Goal: Task Accomplishment & Management: Manage account settings

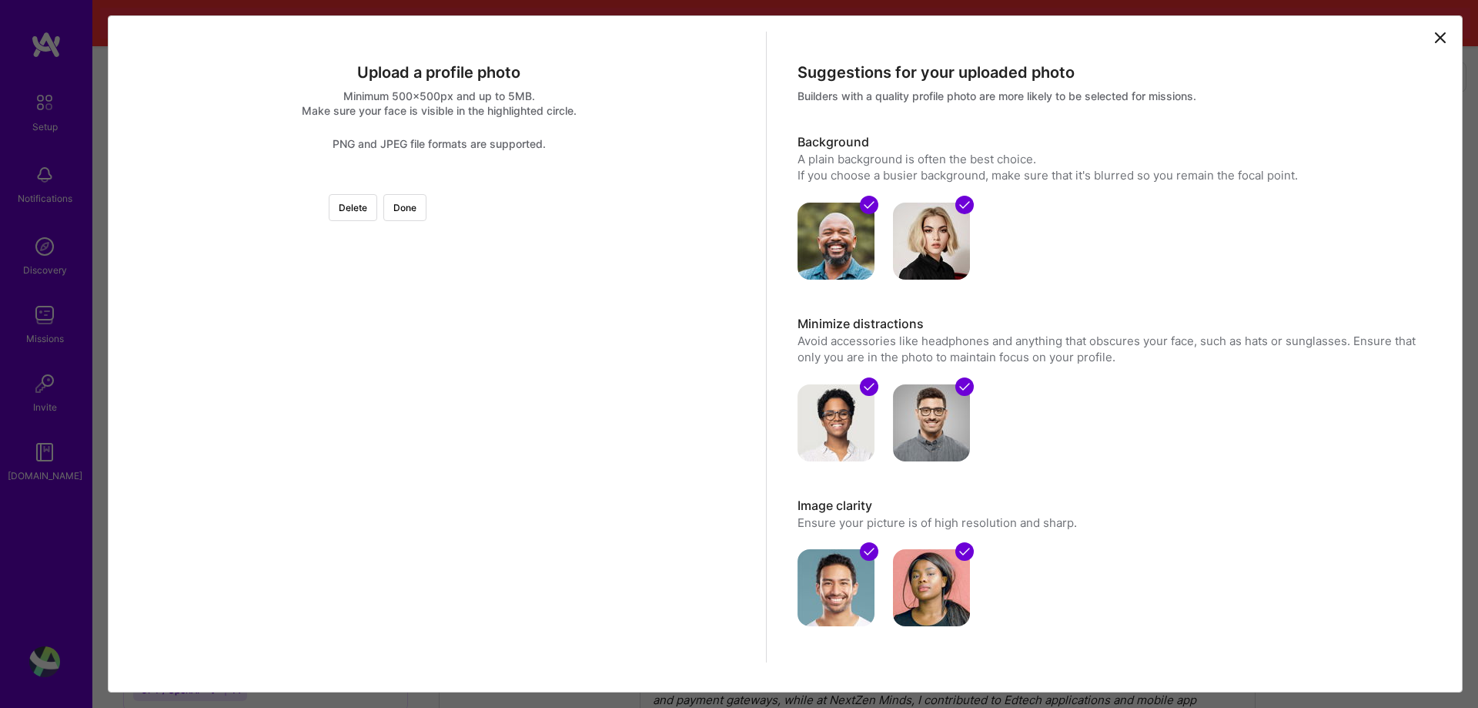
click at [439, 182] on div at bounding box center [439, 182] width 0 height 0
click at [504, 323] on div at bounding box center [593, 280] width 179 height 179
click at [377, 208] on button "Delete" at bounding box center [353, 207] width 49 height 27
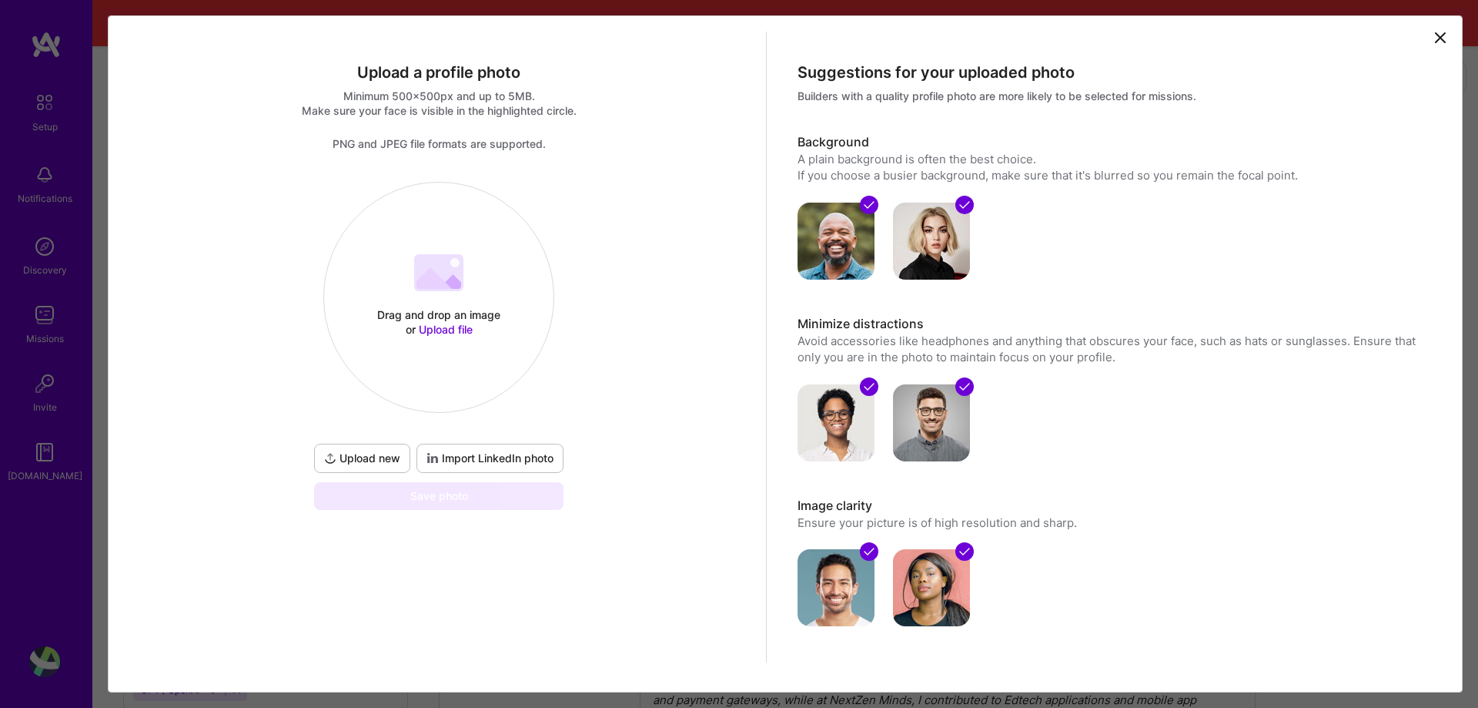
click at [453, 281] on icon at bounding box center [450, 281] width 22 height 15
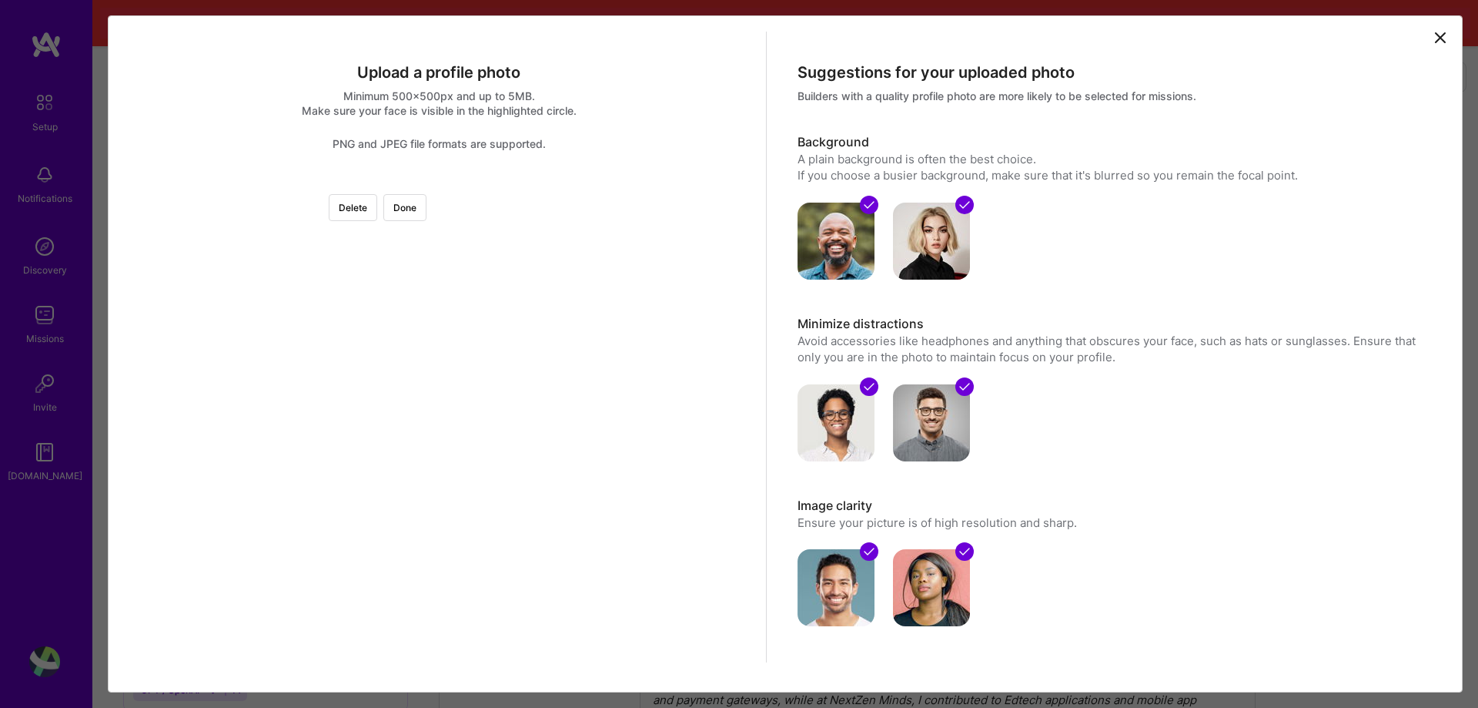
click at [514, 447] on div at bounding box center [593, 336] width 308 height 308
click at [377, 207] on button "Delete" at bounding box center [353, 207] width 49 height 27
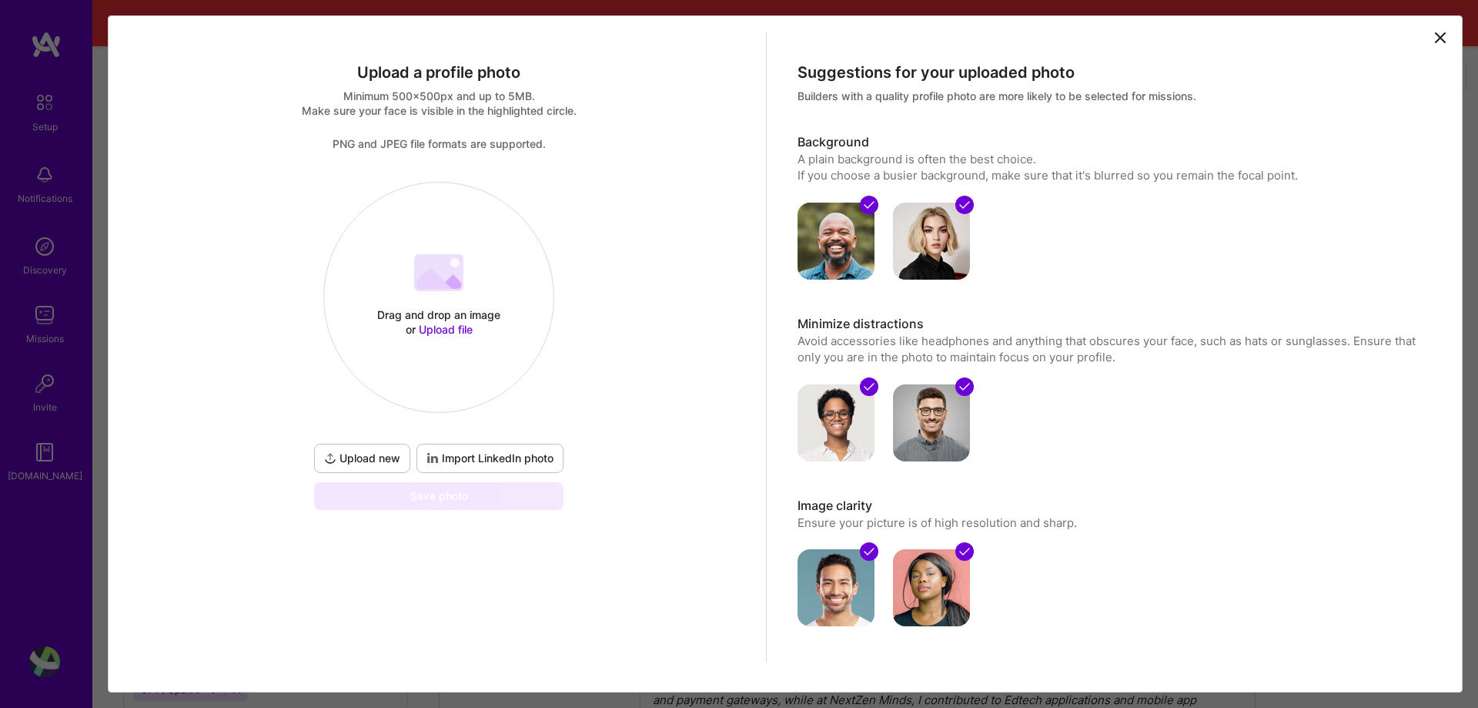
click at [481, 272] on div "Drag and drop an image or Upload file Upload file" at bounding box center [438, 297] width 229 height 163
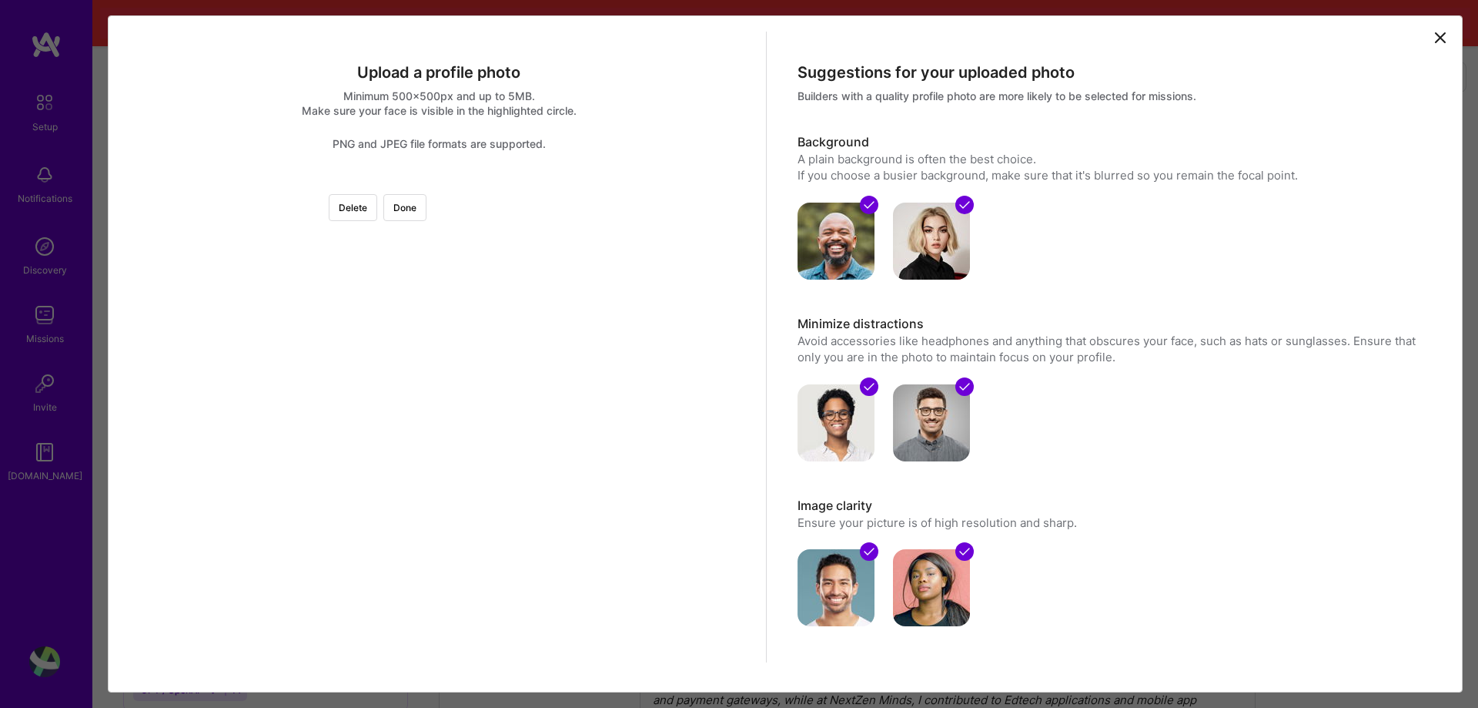
click at [439, 182] on div at bounding box center [439, 182] width 0 height 0
click at [521, 323] on div at bounding box center [591, 303] width 229 height 229
click at [523, 326] on div at bounding box center [594, 308] width 229 height 229
click at [427, 208] on button "Done" at bounding box center [404, 207] width 43 height 27
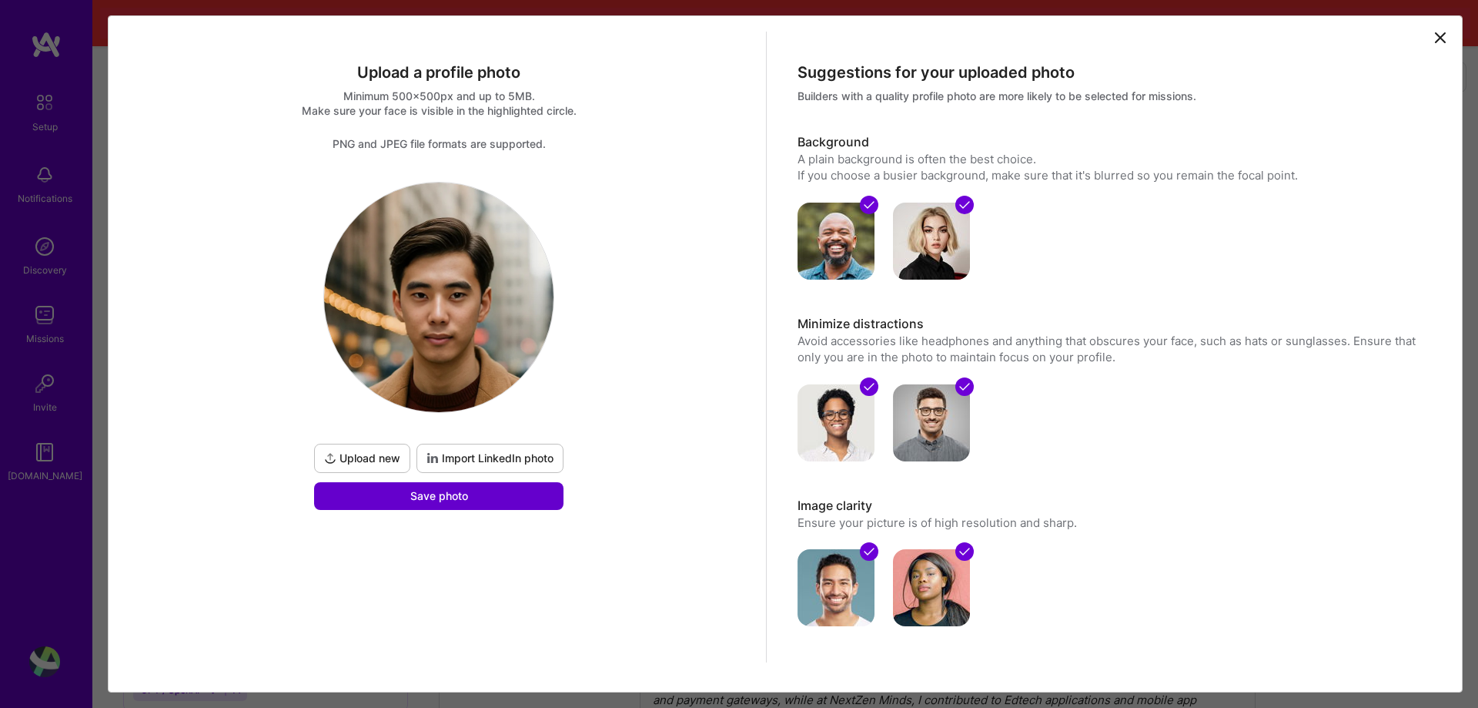
click at [450, 493] on span "Save photo" at bounding box center [439, 495] width 58 height 15
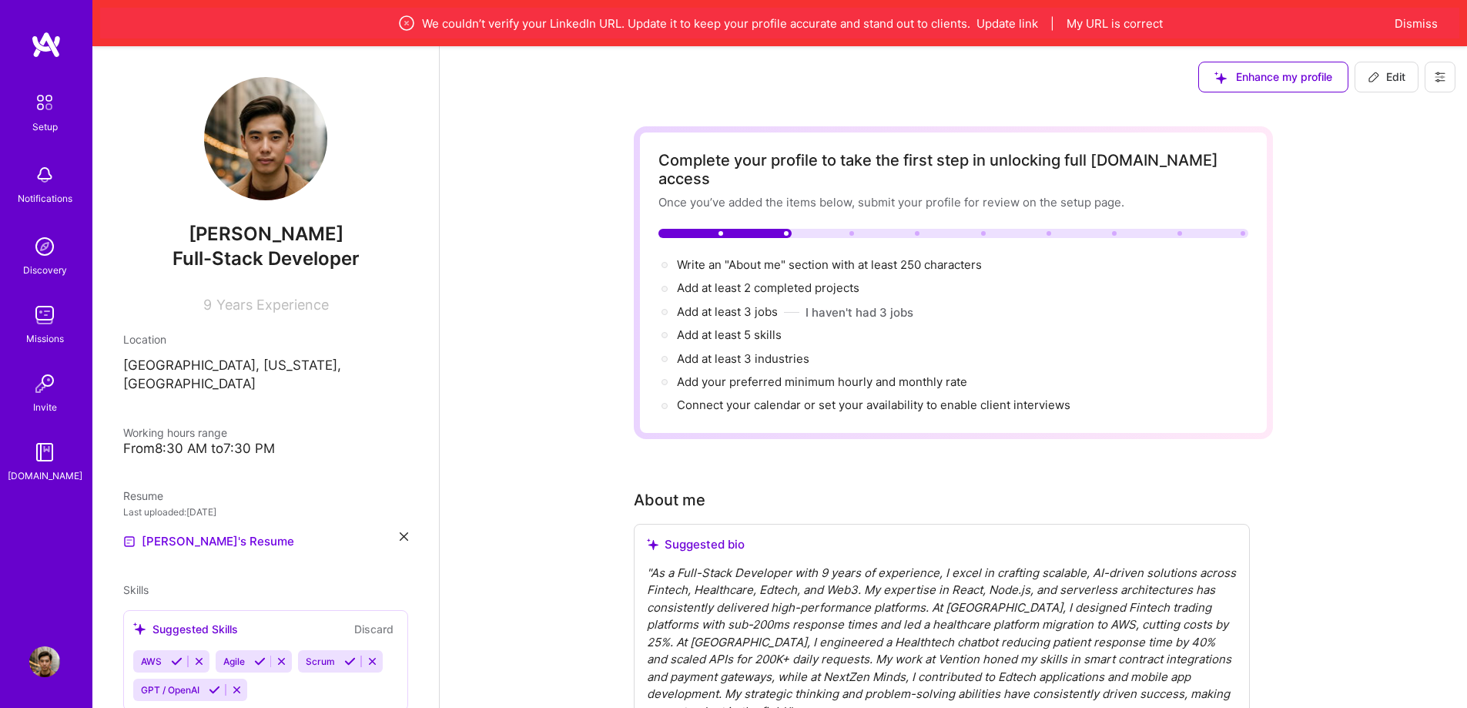
click at [761, 564] on div "" As a Full-Stack Developer with 9 years of experience, I excel in crafting sca…" at bounding box center [942, 642] width 590 height 156
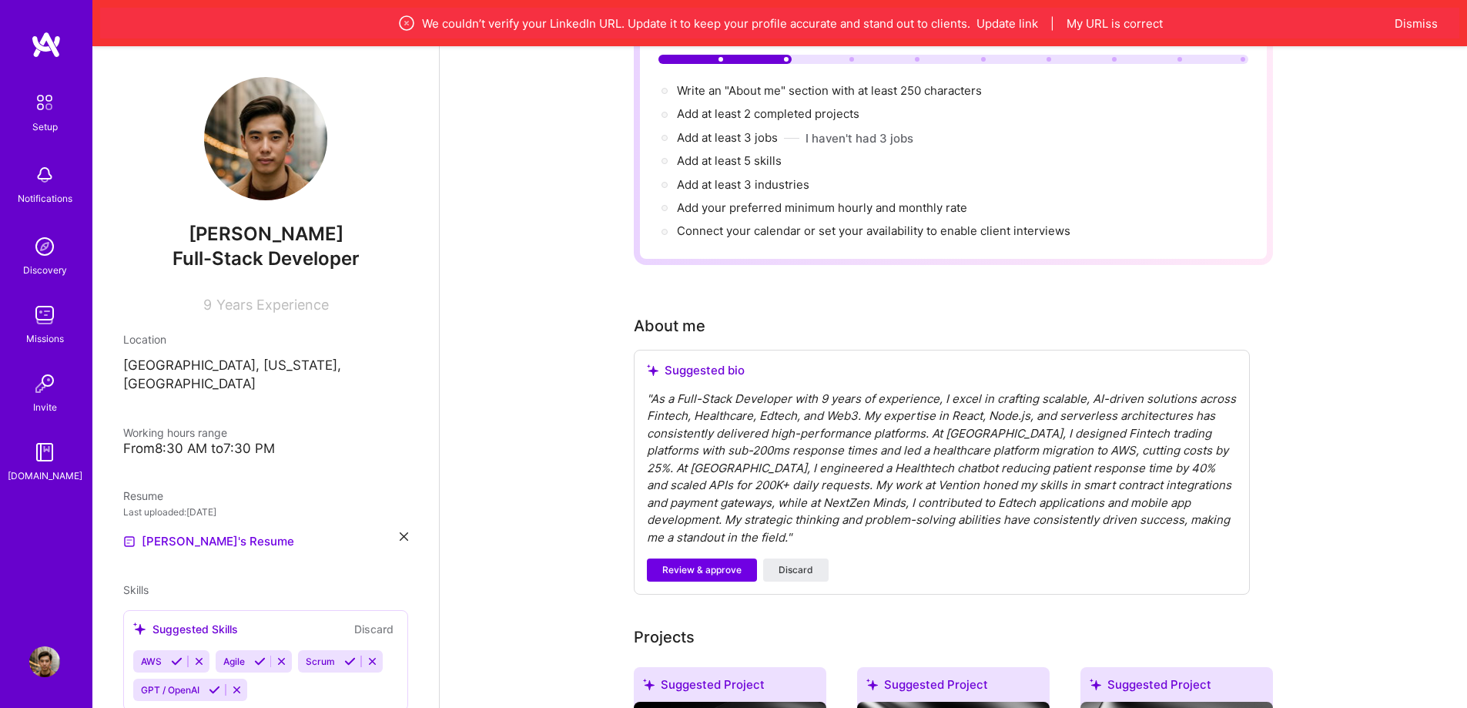
scroll to position [77, 0]
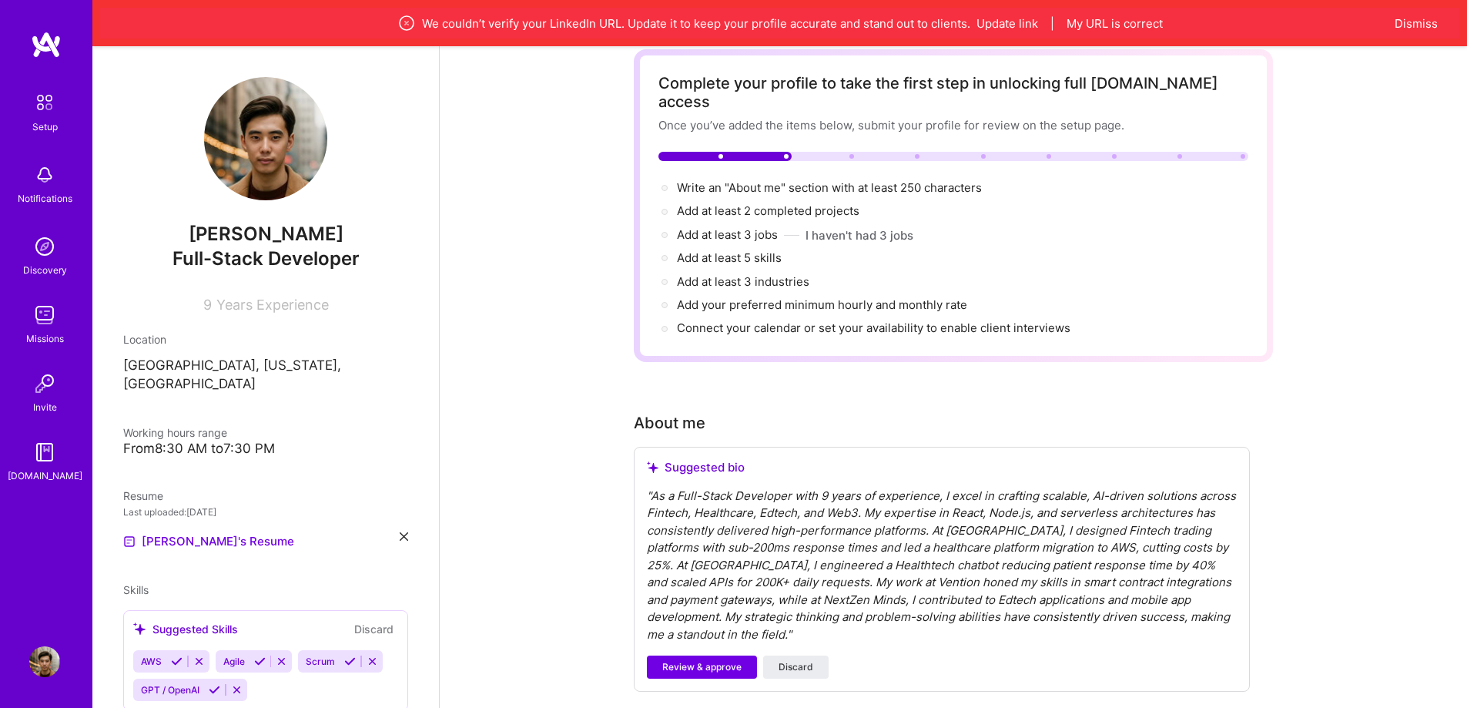
click at [737, 565] on div "" As a Full-Stack Developer with 9 years of experience, I excel in crafting sca…" at bounding box center [942, 565] width 590 height 156
click at [735, 579] on div "" As a Full-Stack Developer with 9 years of experience, I excel in crafting sca…" at bounding box center [942, 565] width 590 height 156
click at [753, 512] on div "" As a Full-Stack Developer with 9 years of experience, I excel in crafting sca…" at bounding box center [942, 565] width 590 height 156
click at [724, 498] on div "" As a Full-Stack Developer with 9 years of experience, I excel in crafting sca…" at bounding box center [942, 565] width 590 height 156
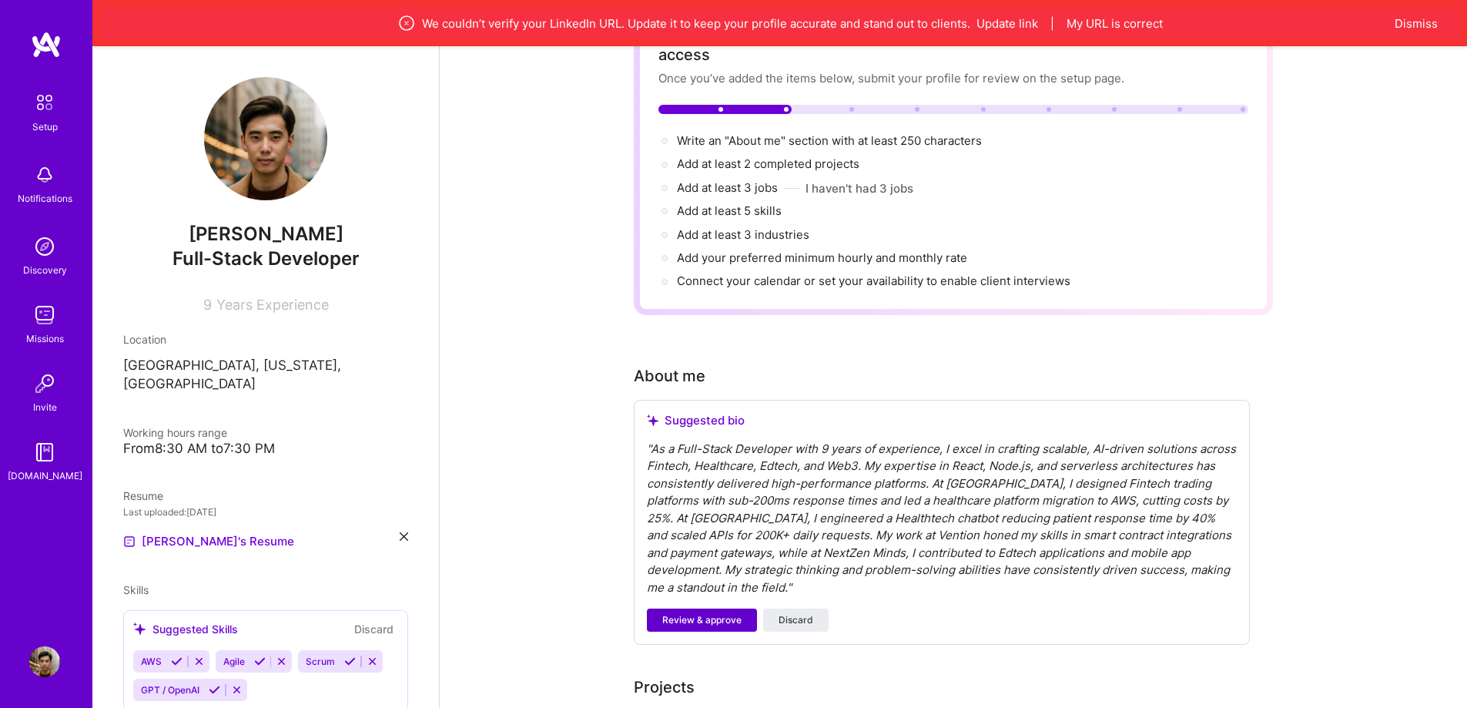
scroll to position [308, 0]
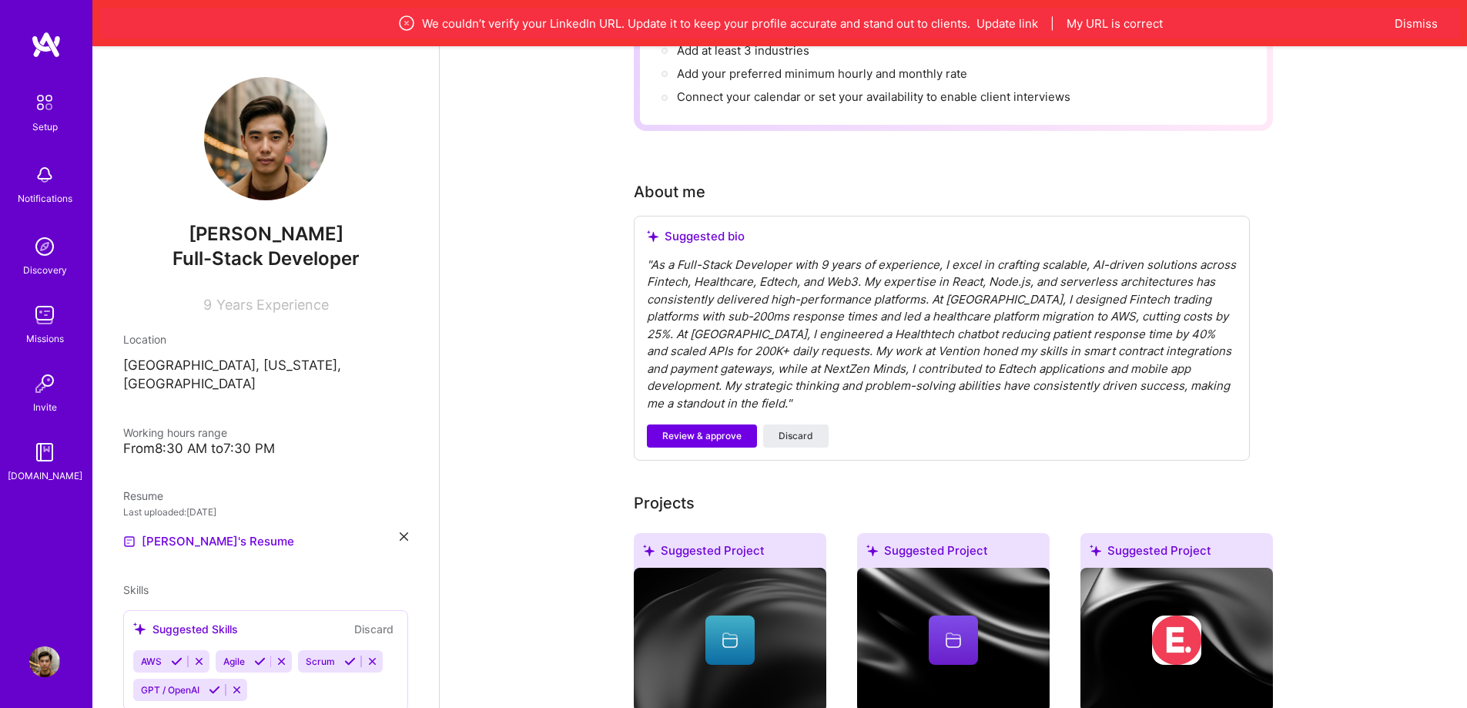
click at [698, 229] on div "Suggested bio" at bounding box center [942, 236] width 590 height 15
click at [685, 429] on span "Review & approve" at bounding box center [701, 436] width 79 height 14
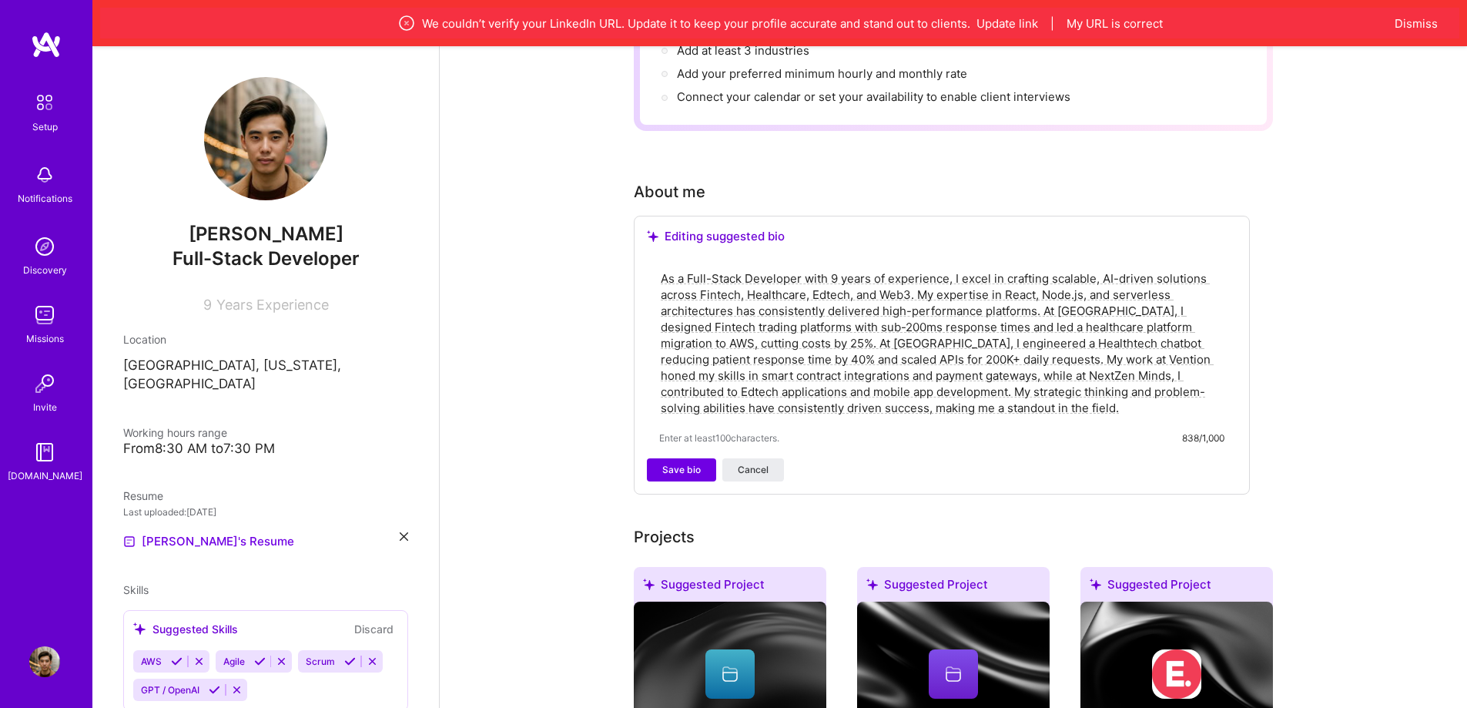
click at [750, 350] on textarea "As a Full-Stack Developer with 9 years of experience, I excel in crafting scala…" at bounding box center [941, 343] width 565 height 149
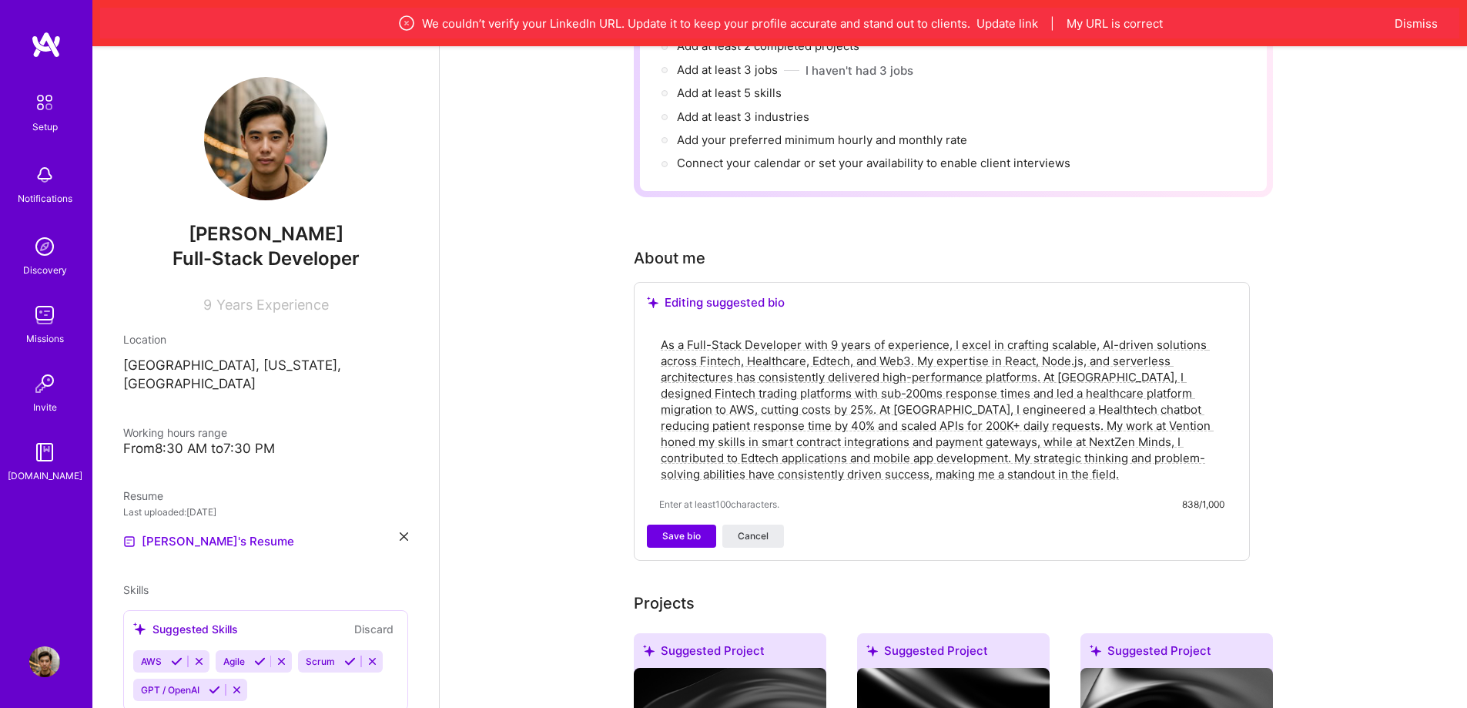
scroll to position [154, 0]
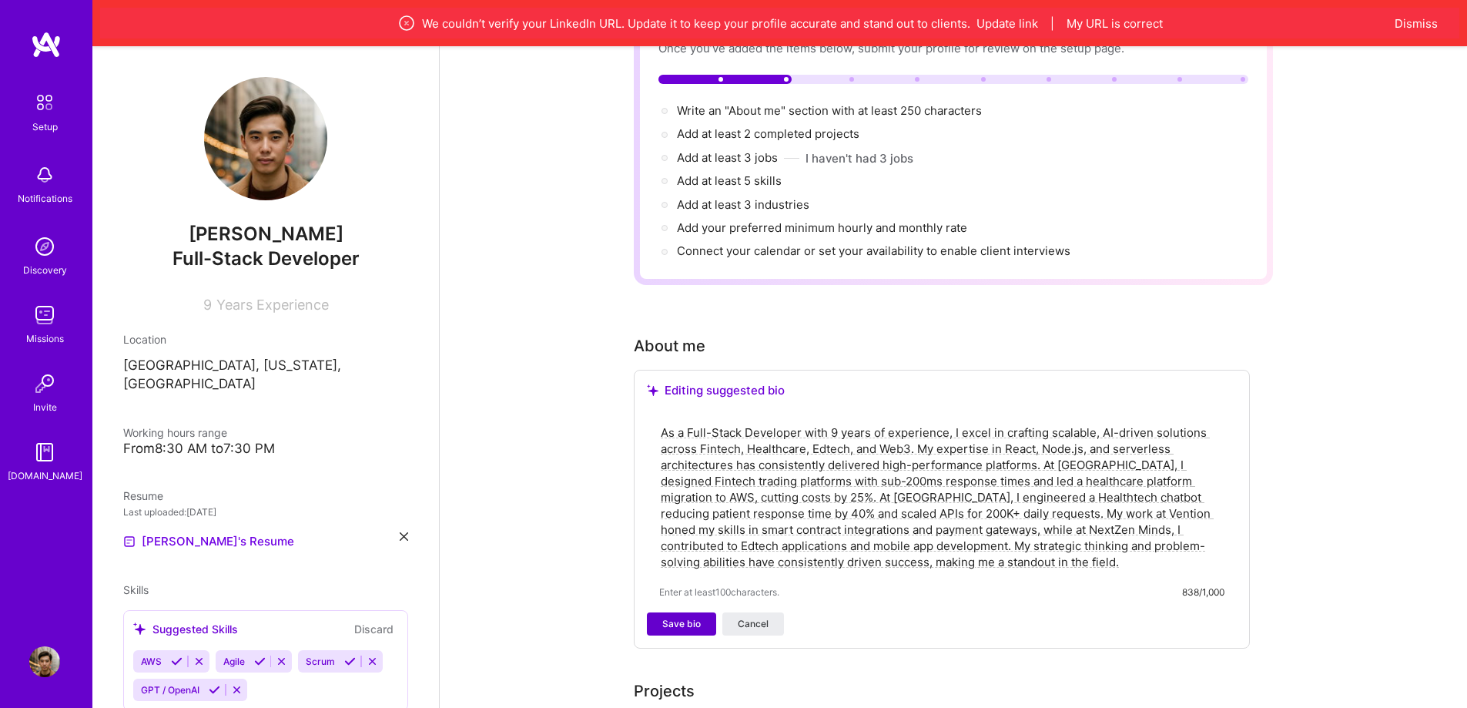
click at [686, 617] on span "Save bio" at bounding box center [681, 624] width 39 height 14
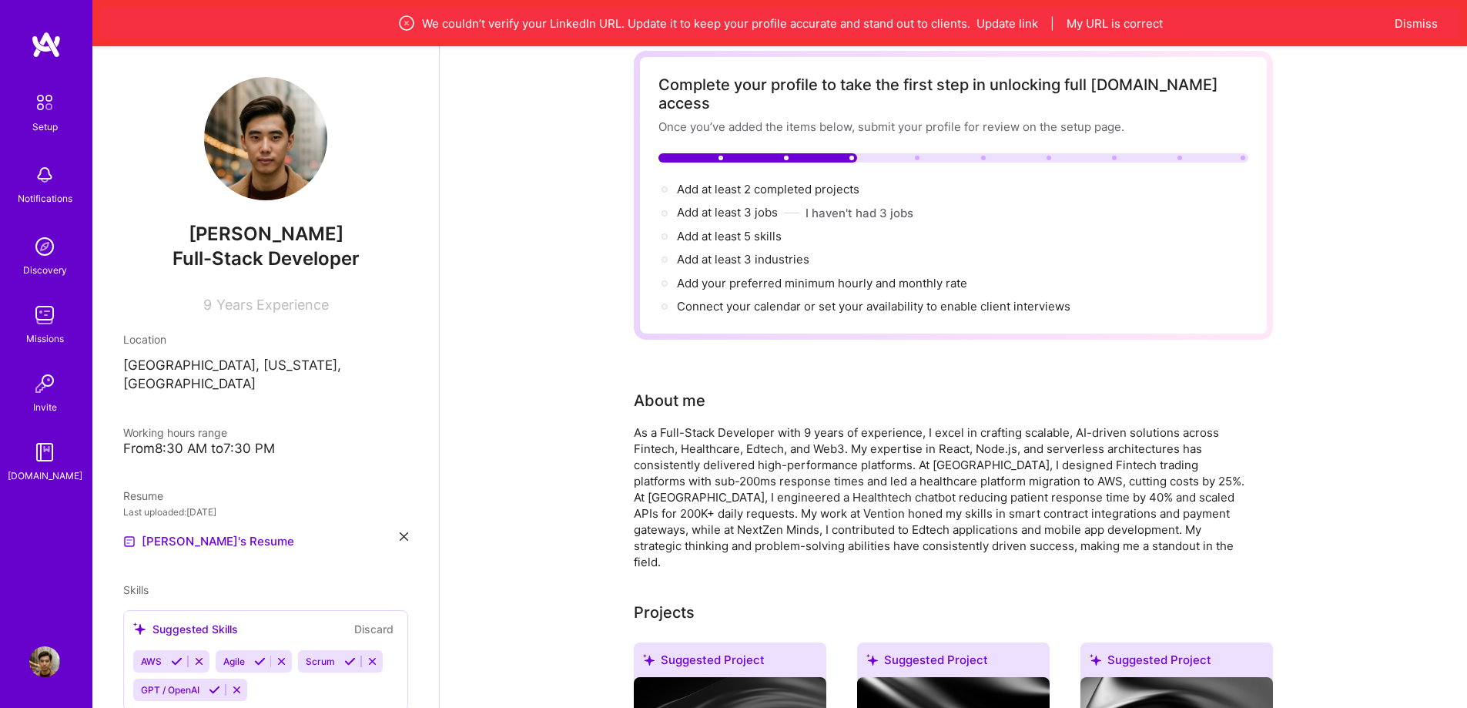
scroll to position [0, 0]
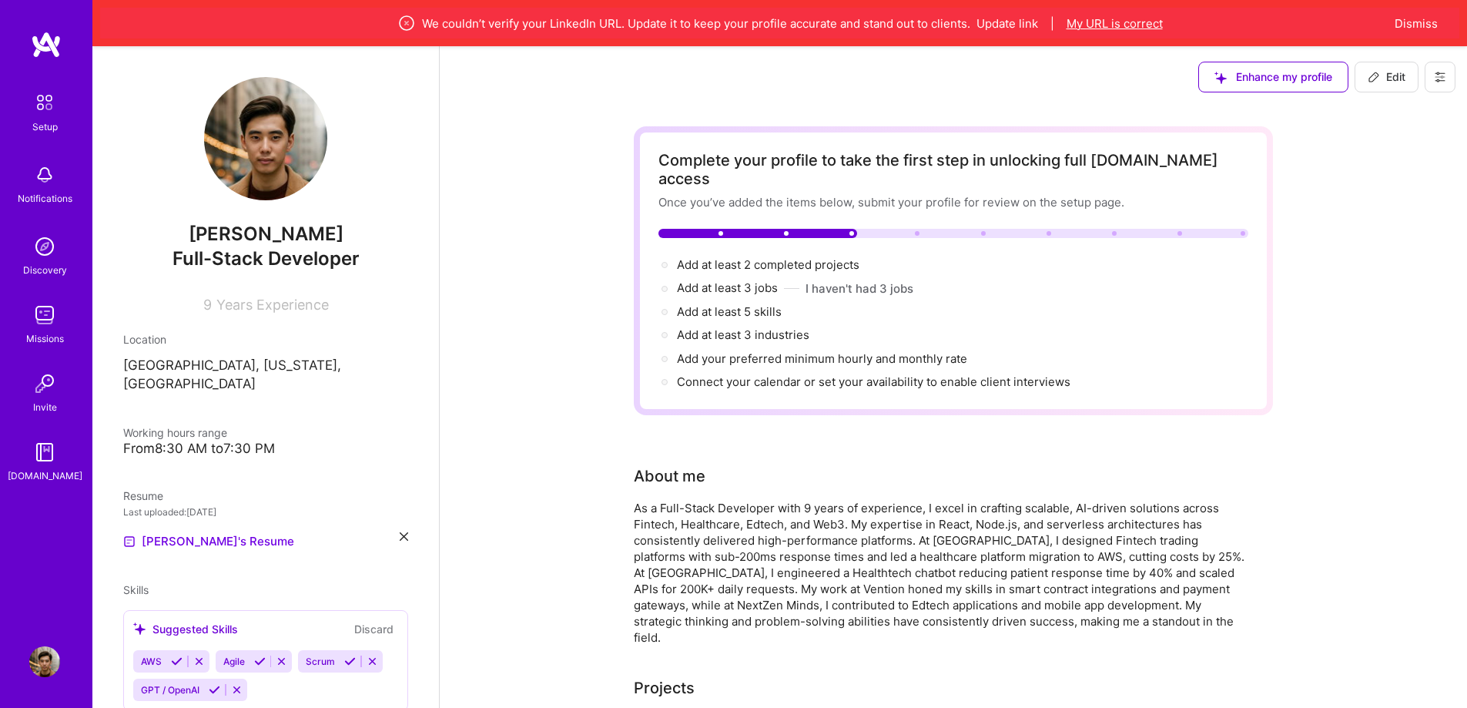
click at [1137, 22] on button "My URL is correct" at bounding box center [1115, 23] width 96 height 16
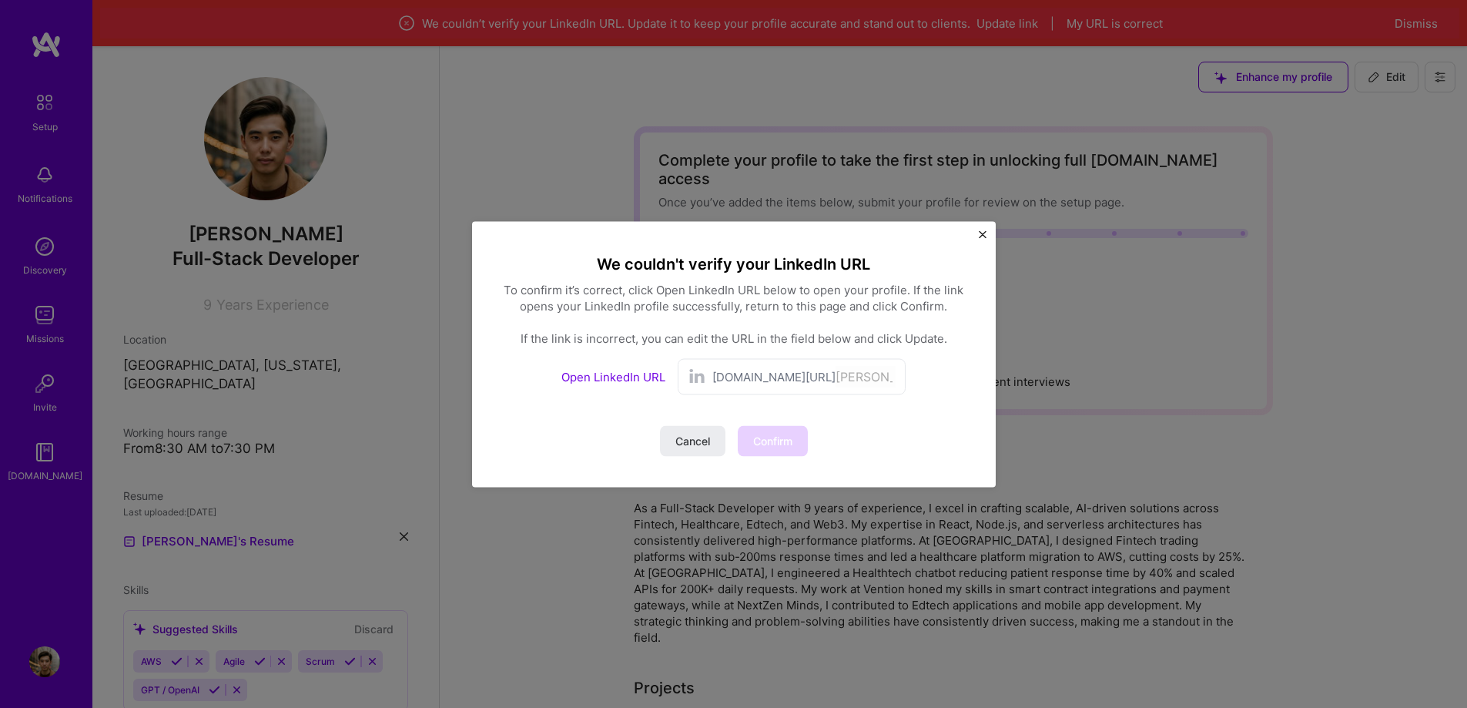
click at [772, 449] on div "Cancel Confirm" at bounding box center [734, 440] width 148 height 31
click at [754, 371] on span "[DOMAIN_NAME][URL]" at bounding box center [773, 376] width 123 height 16
click at [762, 436] on div "Cancel Confirm" at bounding box center [734, 440] width 148 height 31
click at [713, 445] on button "Cancel" at bounding box center [692, 440] width 65 height 31
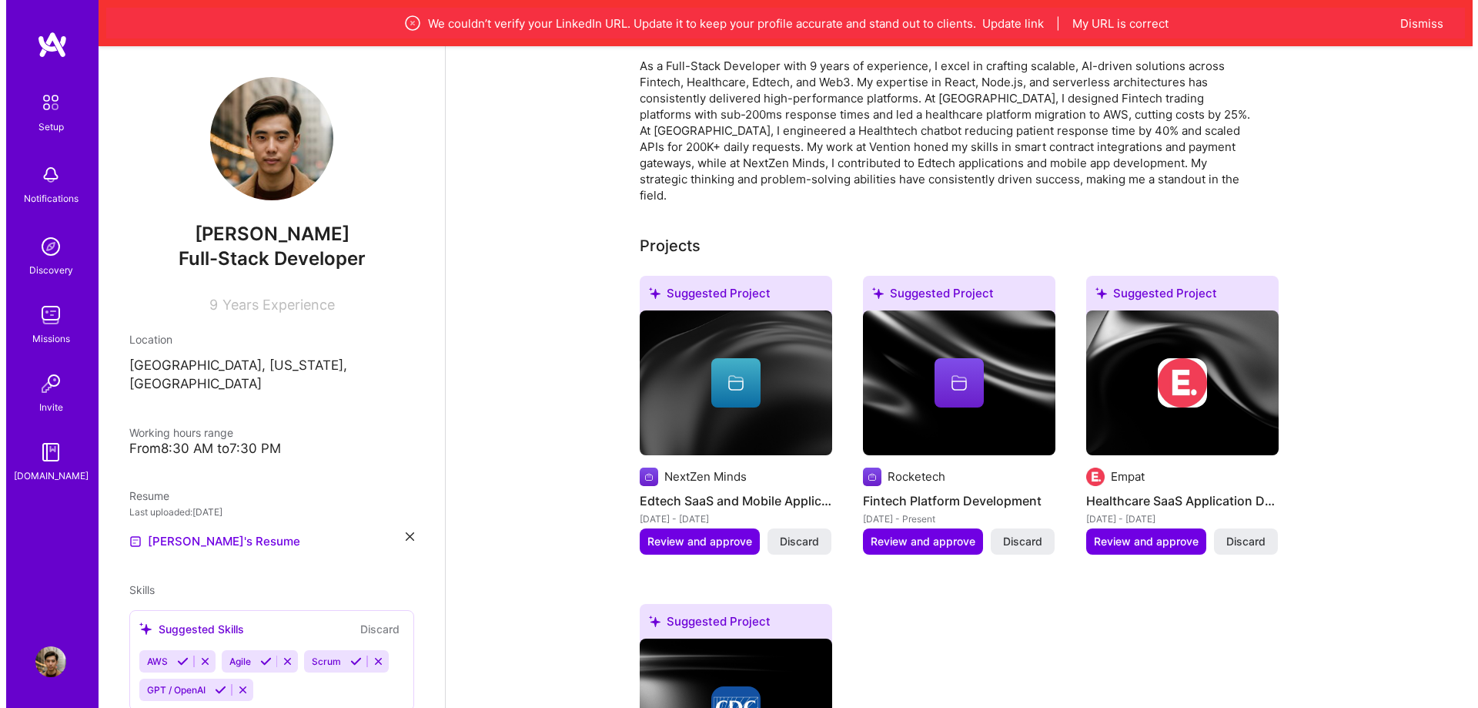
scroll to position [462, 0]
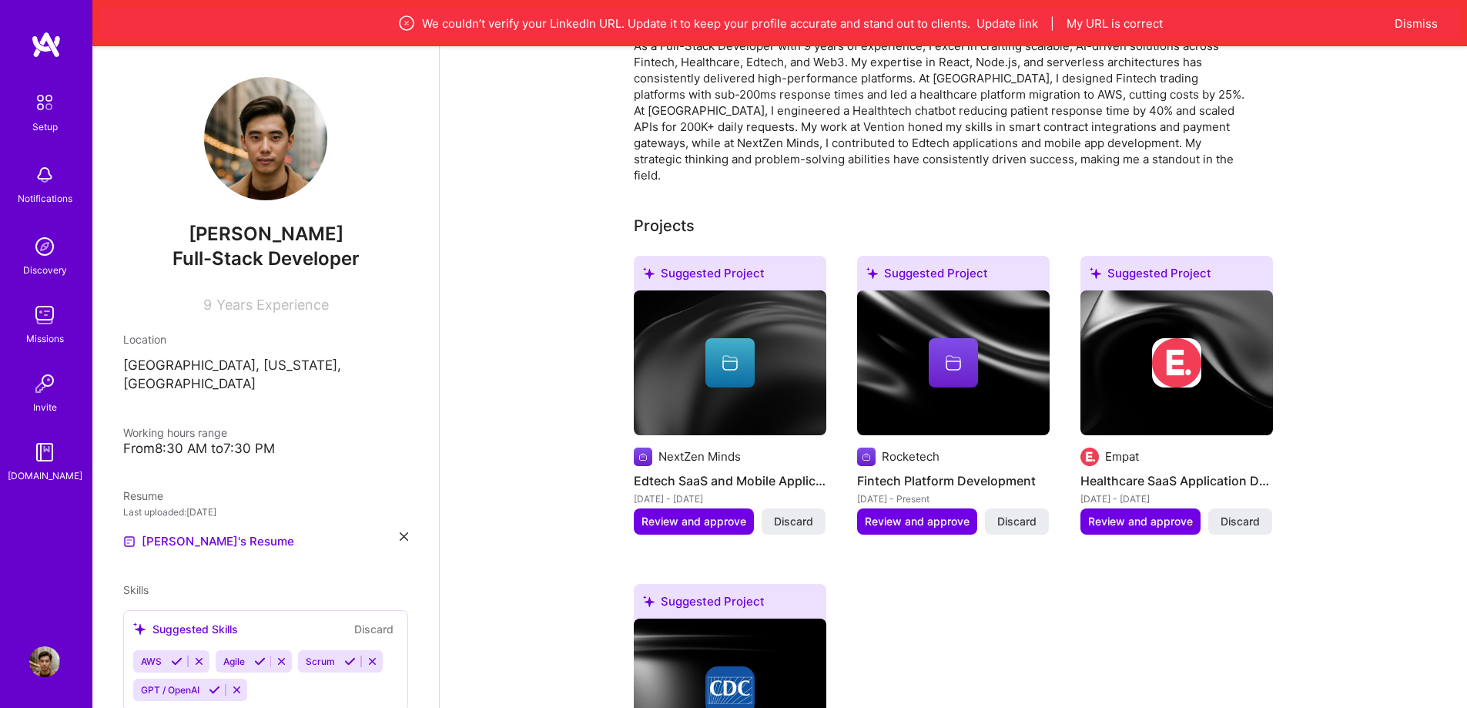
click at [732, 353] on icon at bounding box center [730, 362] width 18 height 18
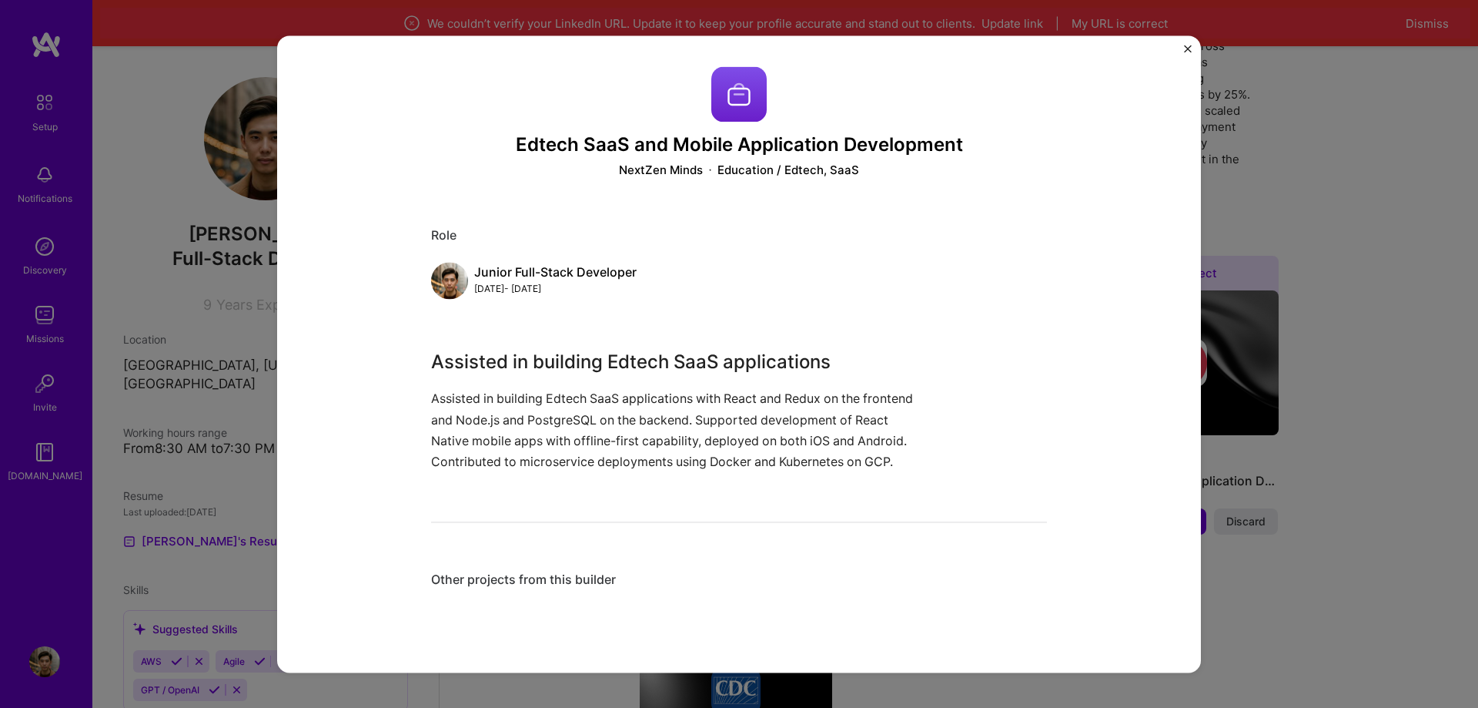
click at [834, 284] on div "Junior Full-Stack Developer [DATE] - [DATE]" at bounding box center [739, 281] width 616 height 37
click at [769, 217] on div "Edtech SaaS and Mobile Application Development NextZen Minds Education / Edtech…" at bounding box center [739, 336] width 616 height 541
click at [665, 544] on div "Edtech SaaS and Mobile Application Development NextZen Minds Education / Edtech…" at bounding box center [739, 336] width 616 height 541
click at [566, 581] on div "Other projects from this builder" at bounding box center [739, 580] width 616 height 16
click at [435, 577] on div "Other projects from this builder" at bounding box center [739, 580] width 616 height 16
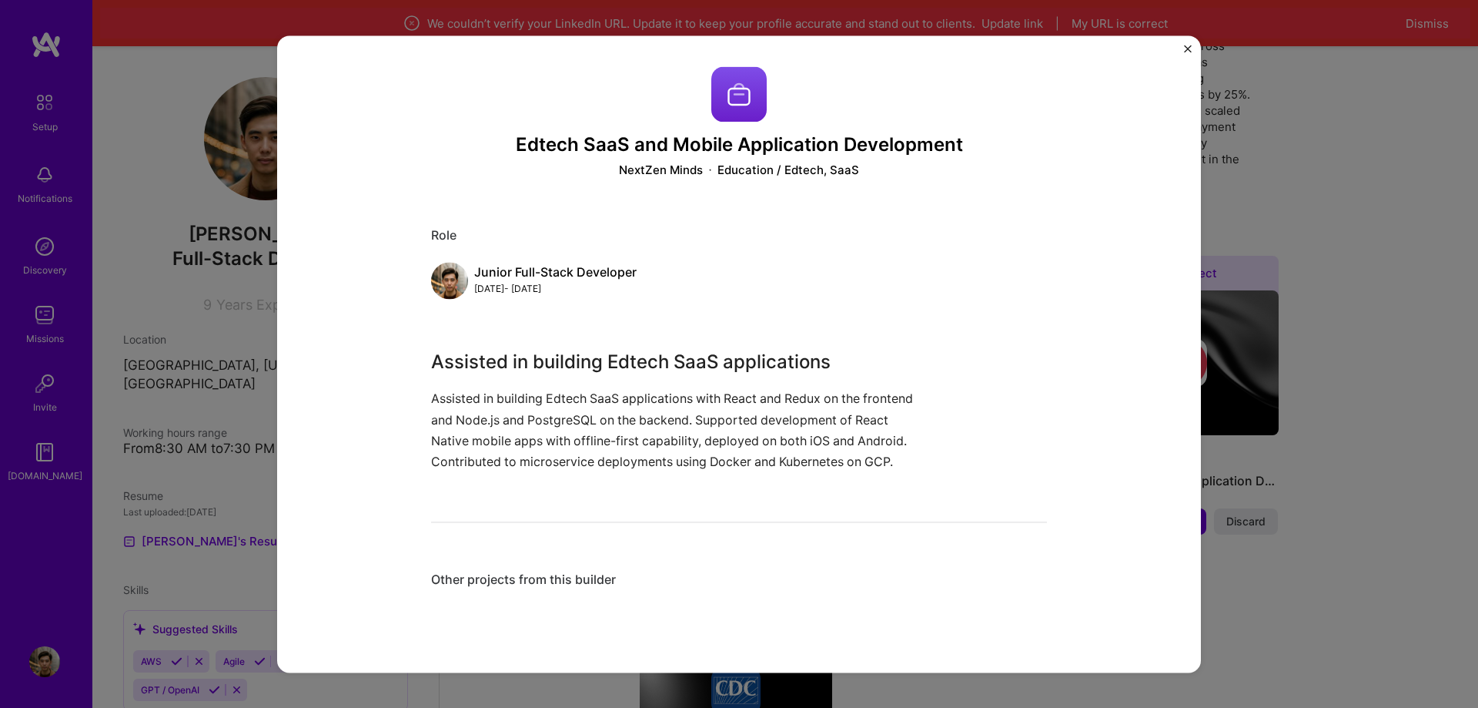
click at [460, 542] on div "Edtech SaaS and Mobile Application Development NextZen Minds Education / Edtech…" at bounding box center [739, 336] width 616 height 541
click at [1190, 48] on img "Close" at bounding box center [1188, 49] width 8 height 8
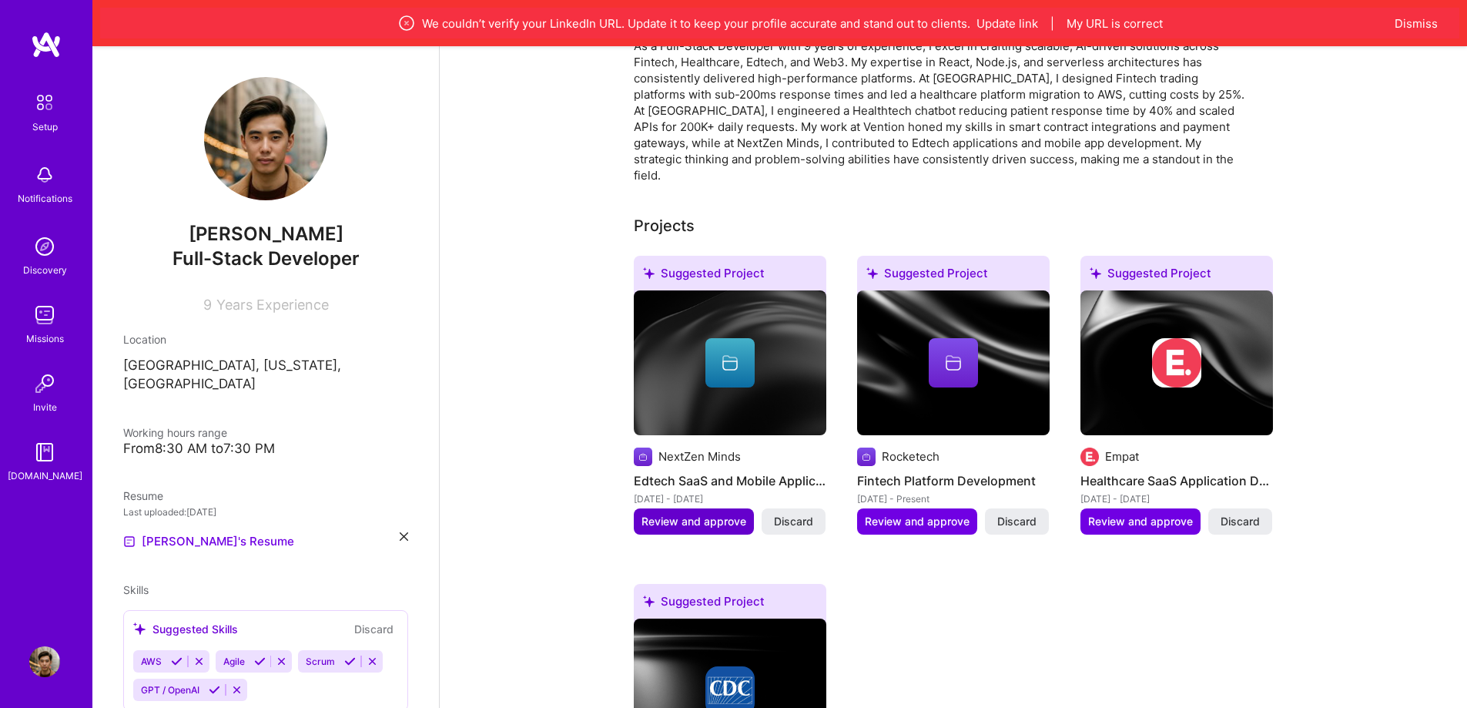
click at [693, 514] on span "Review and approve" at bounding box center [693, 521] width 105 height 15
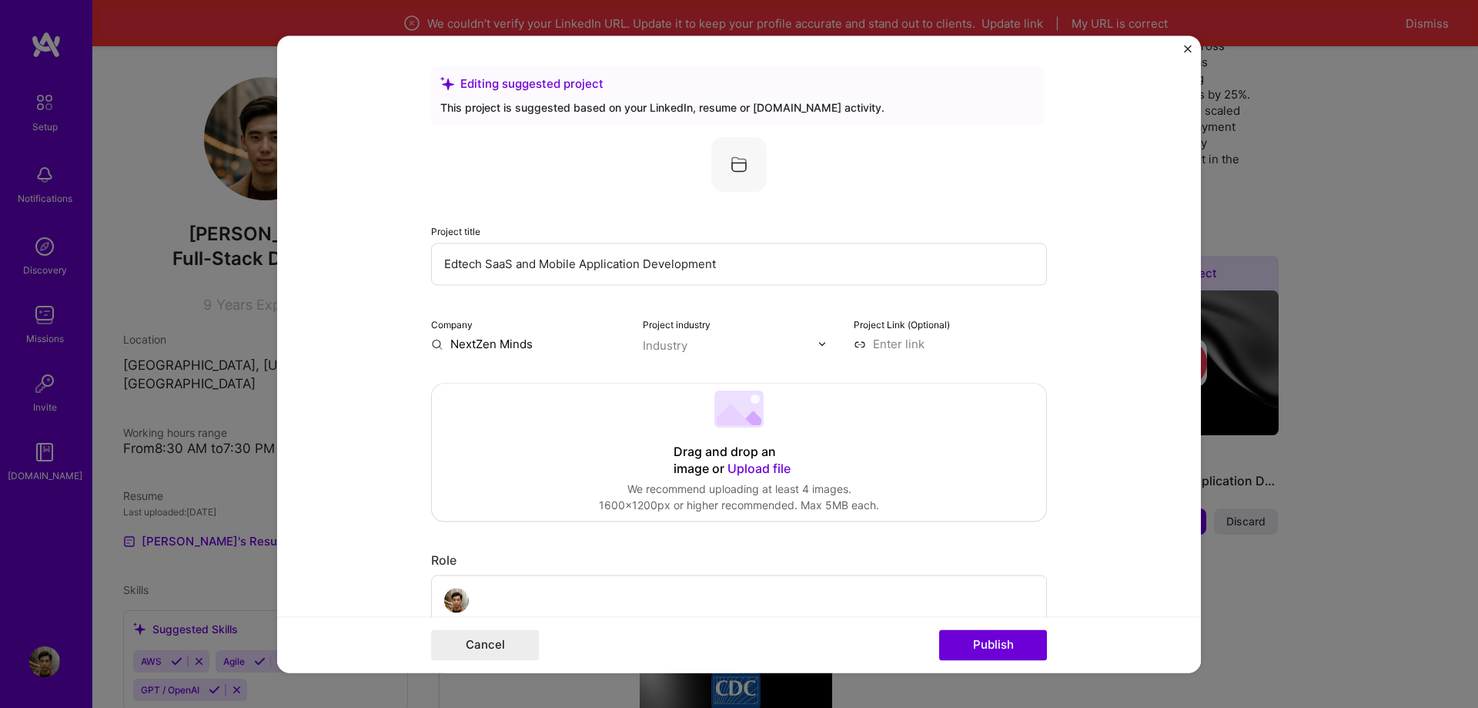
click at [1187, 50] on img "Close" at bounding box center [1188, 49] width 8 height 8
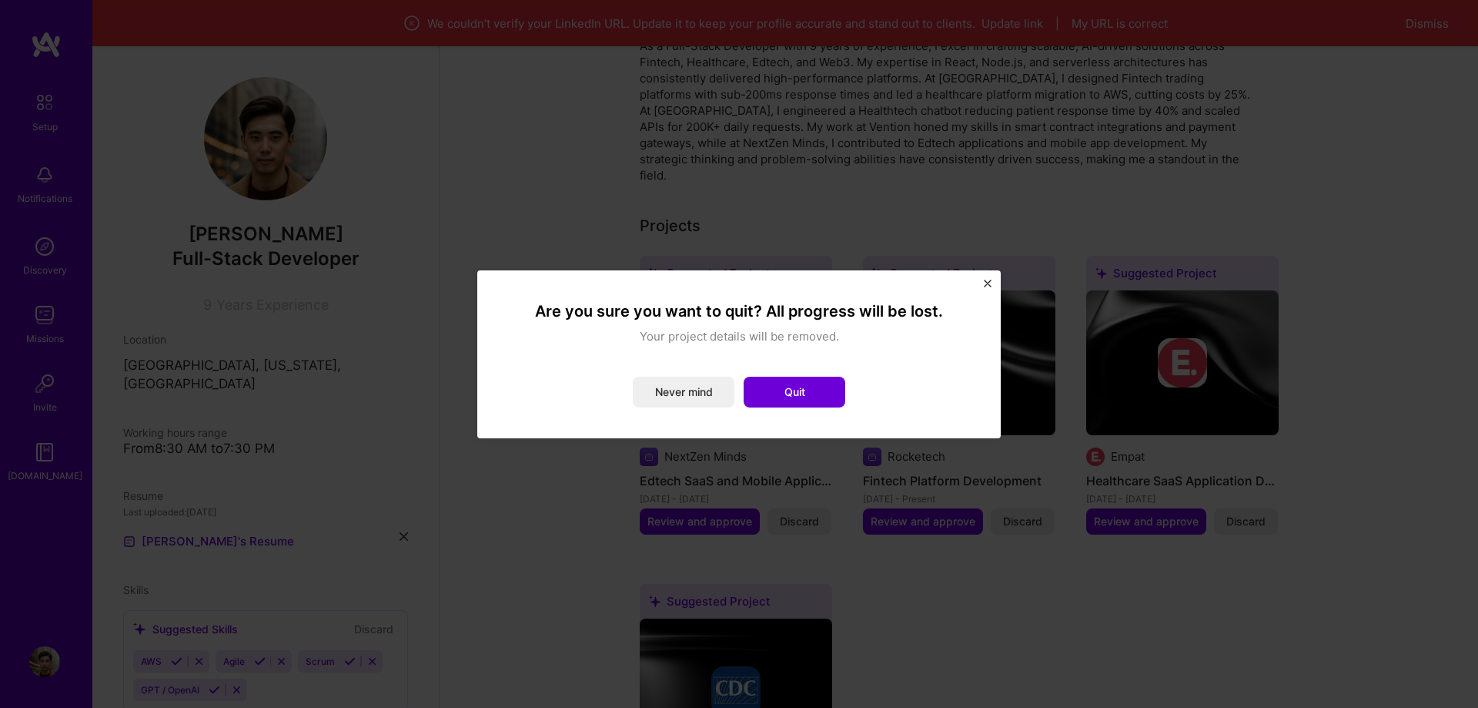
click at [987, 281] on img "Close" at bounding box center [988, 284] width 8 height 8
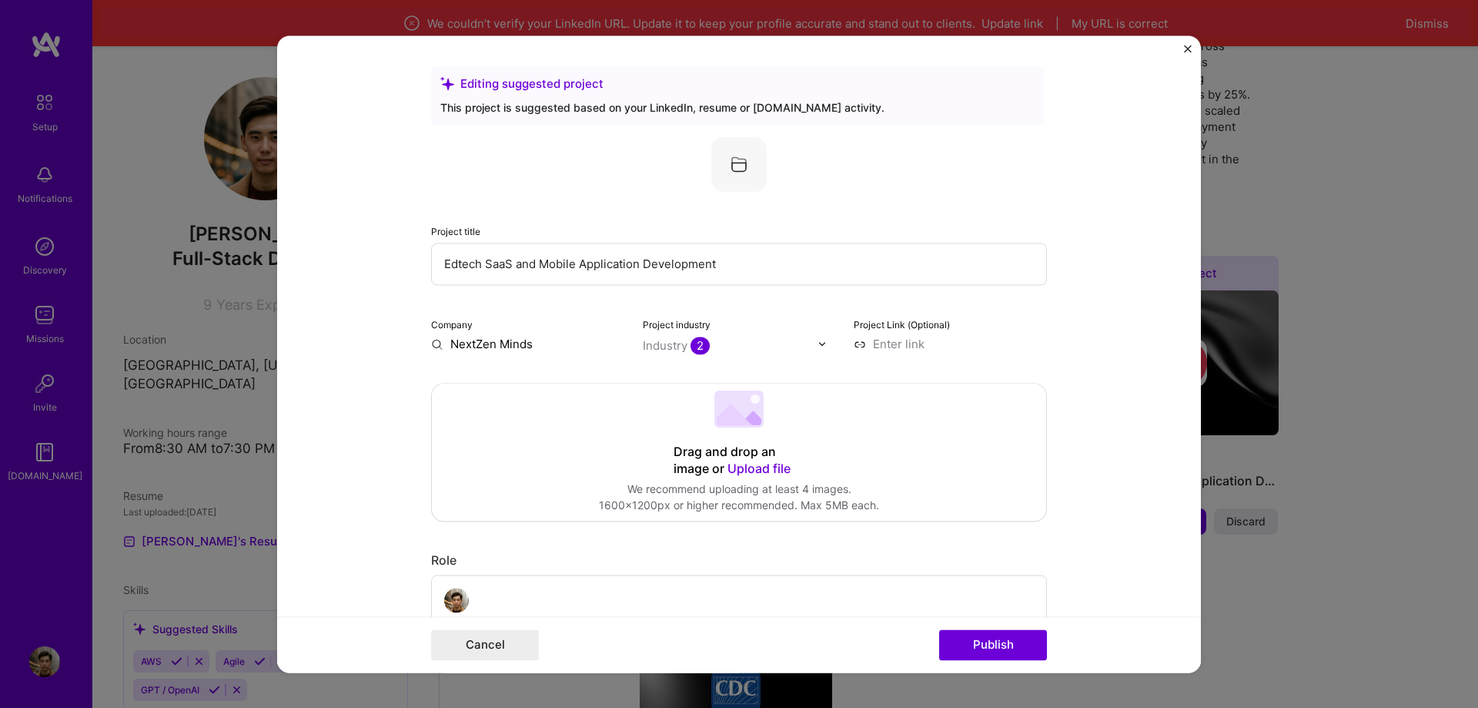
click at [1187, 49] on img "Close" at bounding box center [1188, 49] width 8 height 8
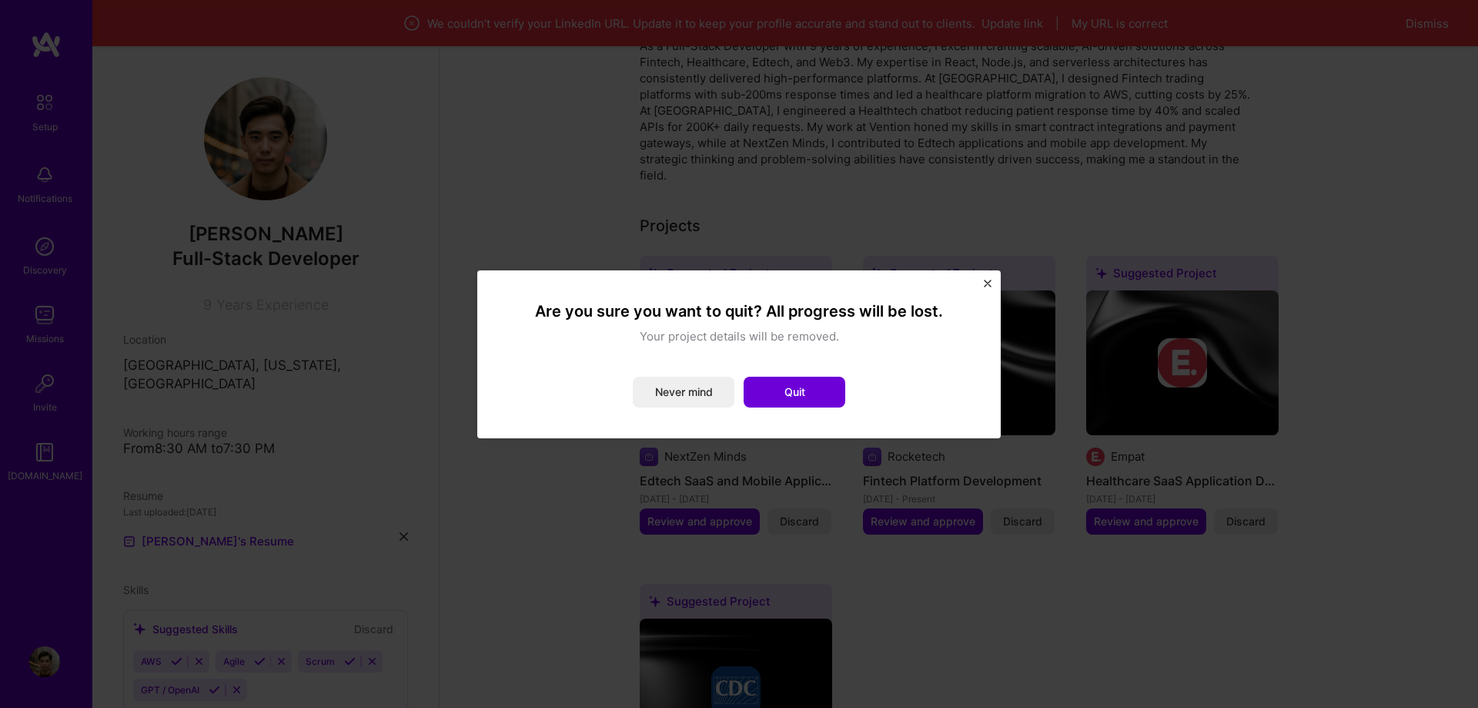
click at [985, 281] on img "Close" at bounding box center [988, 284] width 8 height 8
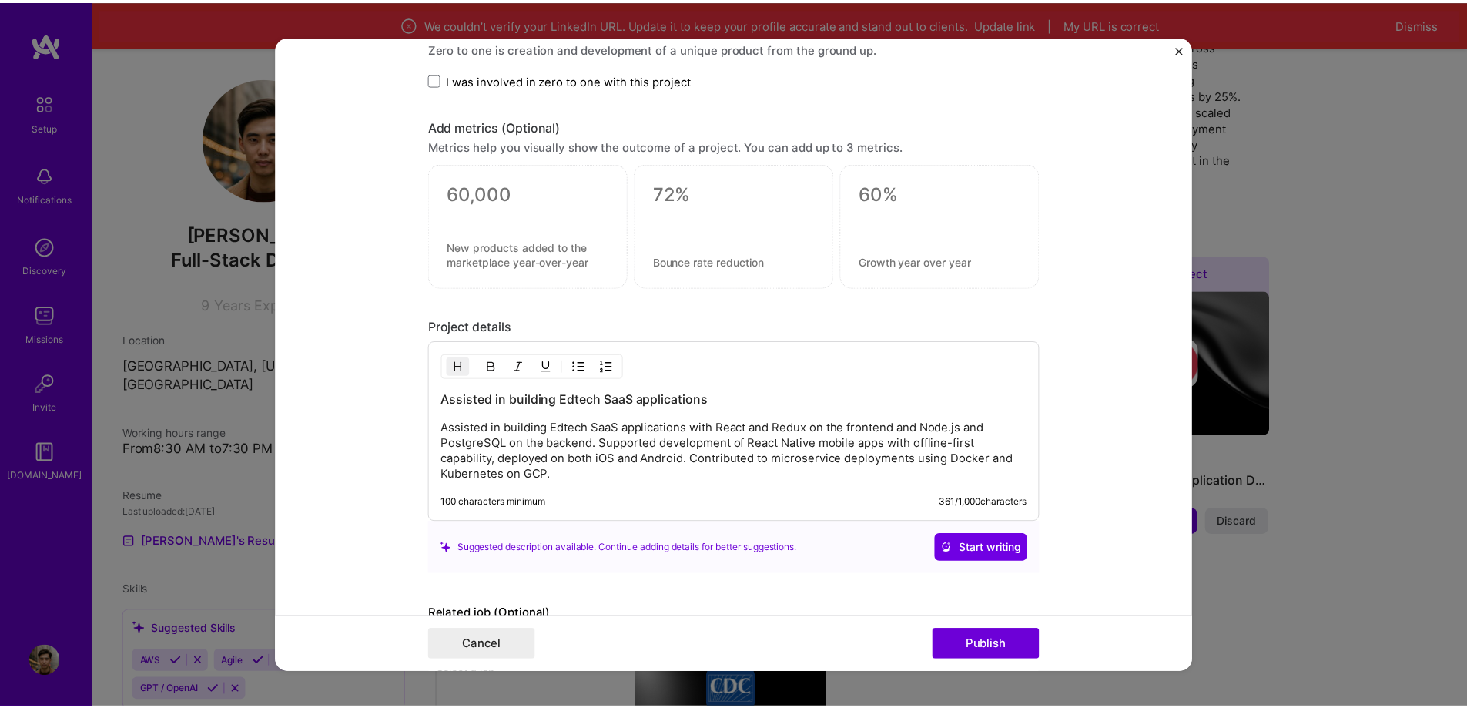
scroll to position [1417, 0]
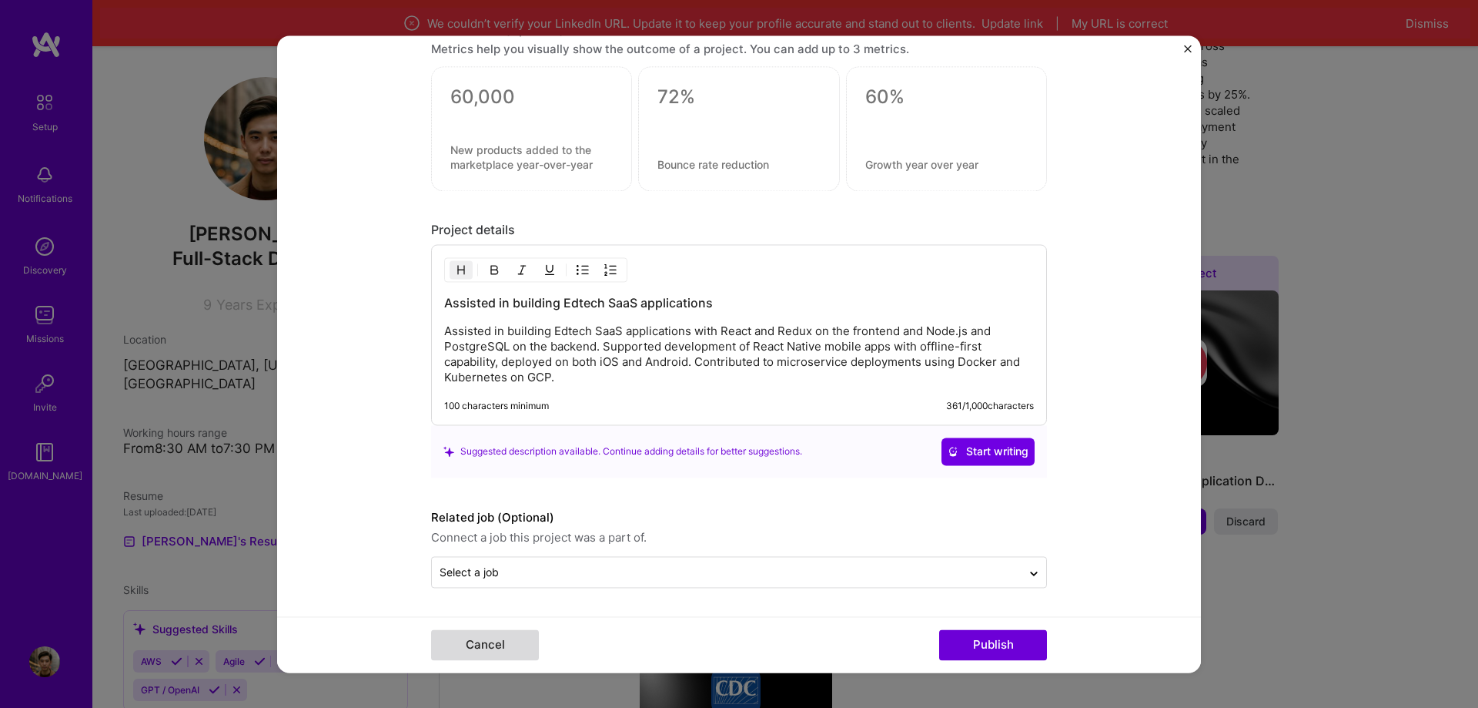
click at [490, 645] on button "Cancel" at bounding box center [485, 644] width 108 height 31
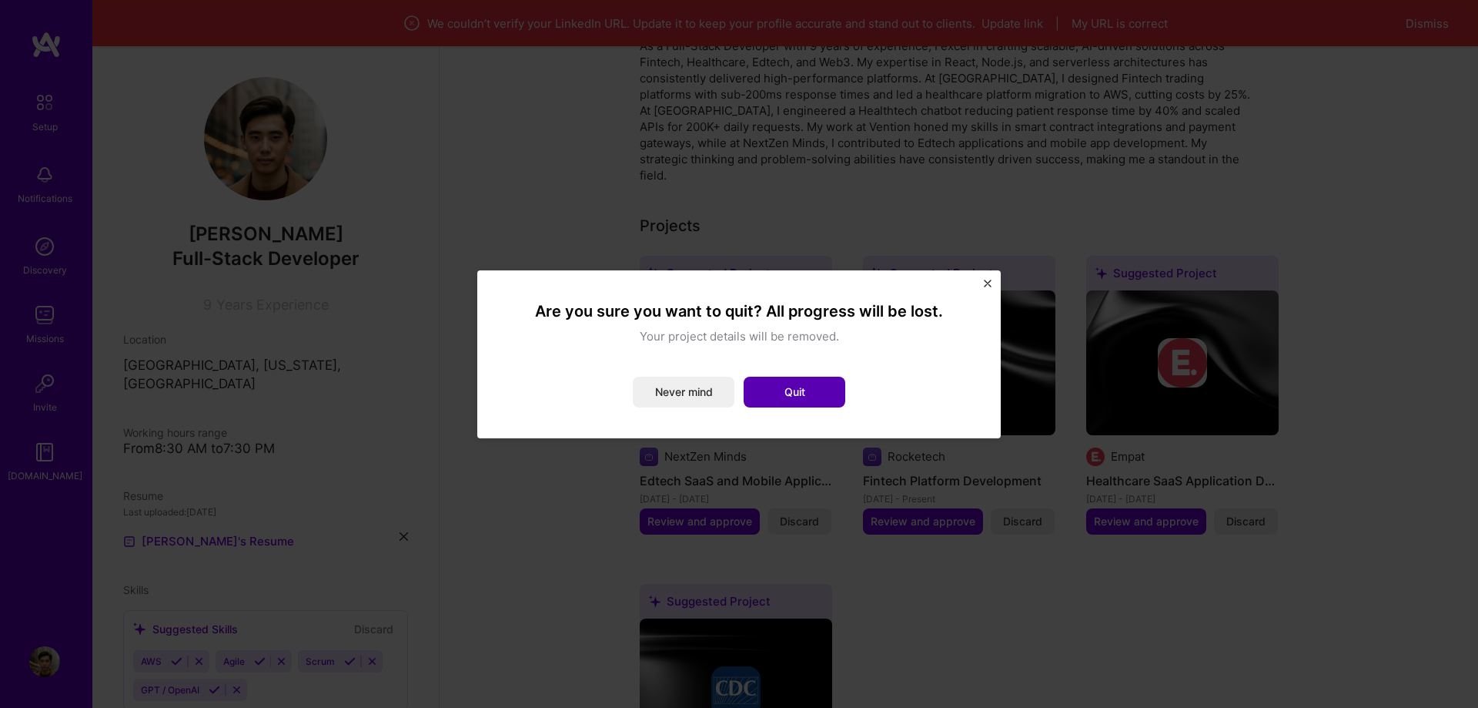
click at [755, 390] on button "Quit" at bounding box center [795, 392] width 102 height 31
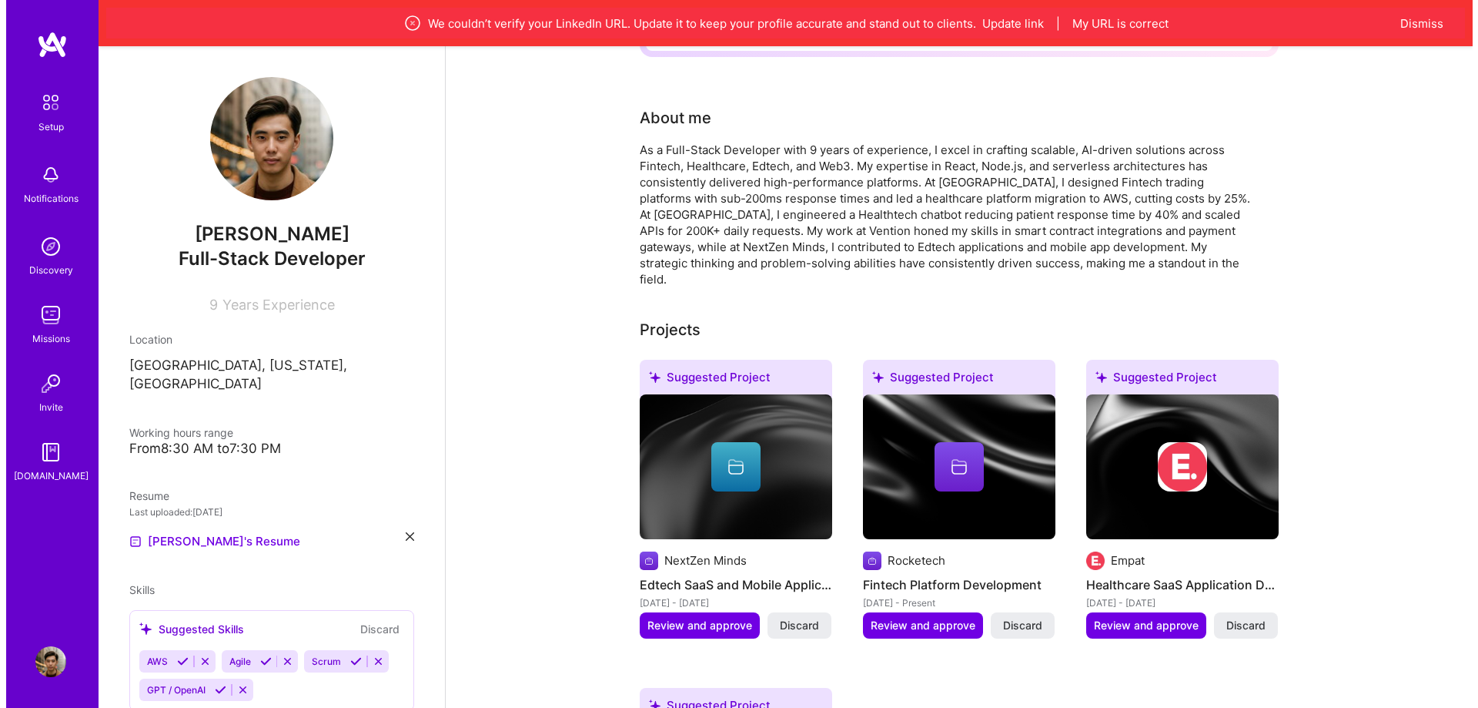
scroll to position [385, 0]
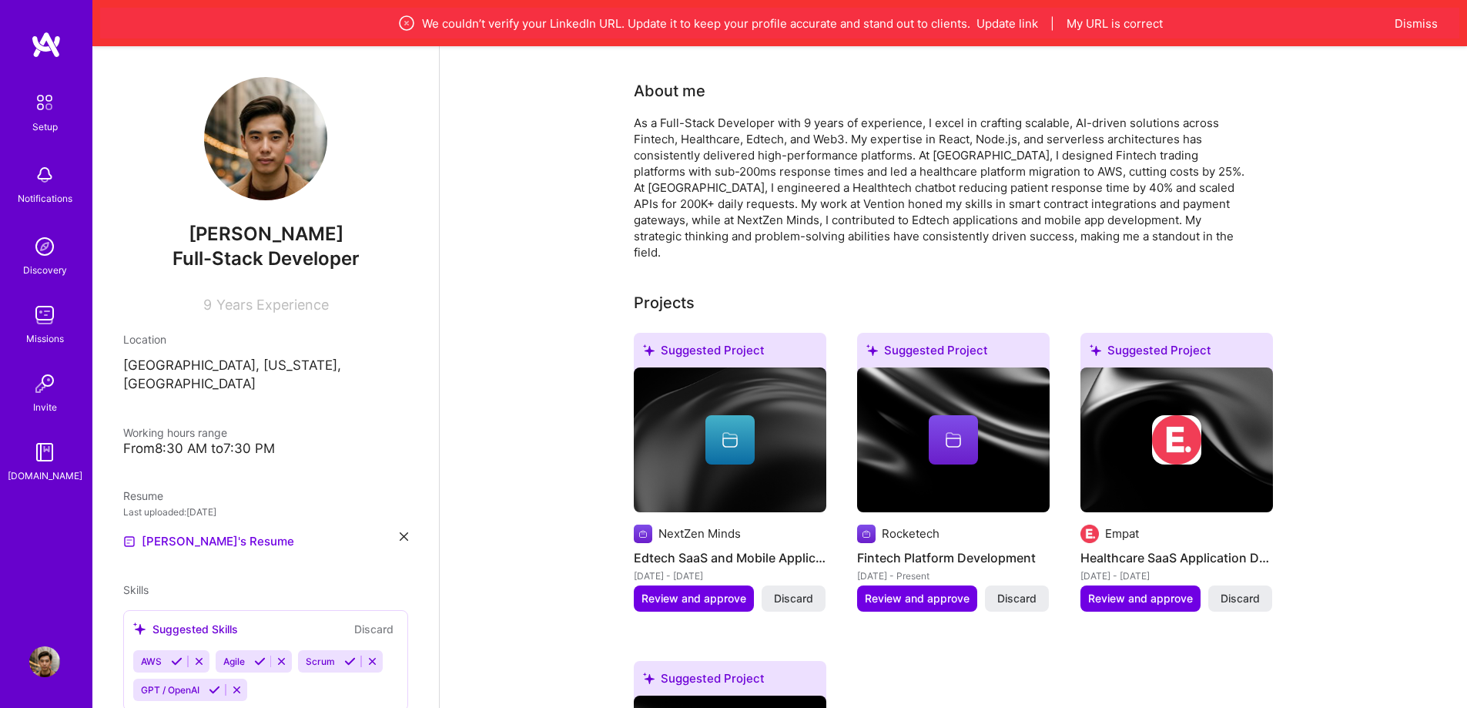
click at [743, 415] on div at bounding box center [729, 439] width 49 height 49
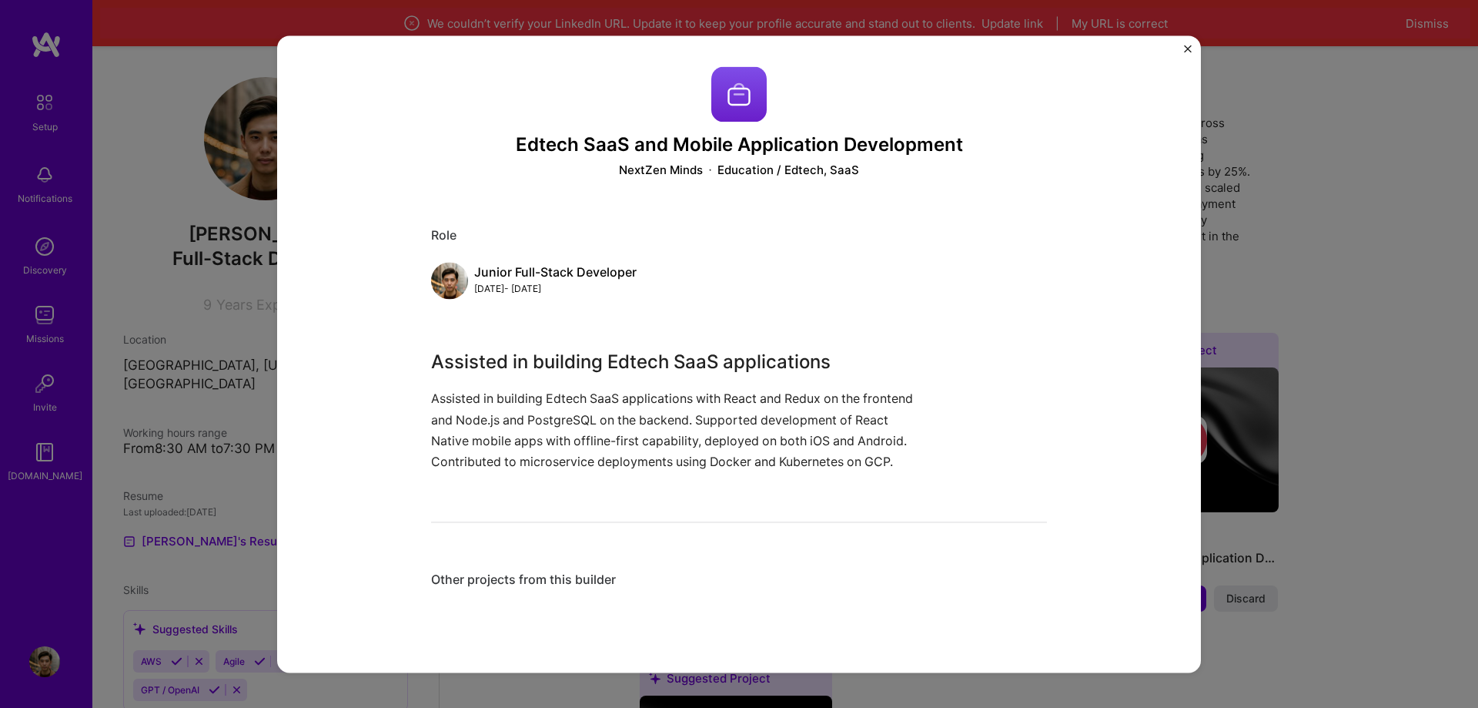
click at [607, 672] on div "Edtech SaaS and Mobile Application Development NextZen Minds Education / Edtech…" at bounding box center [739, 354] width 1478 height 708
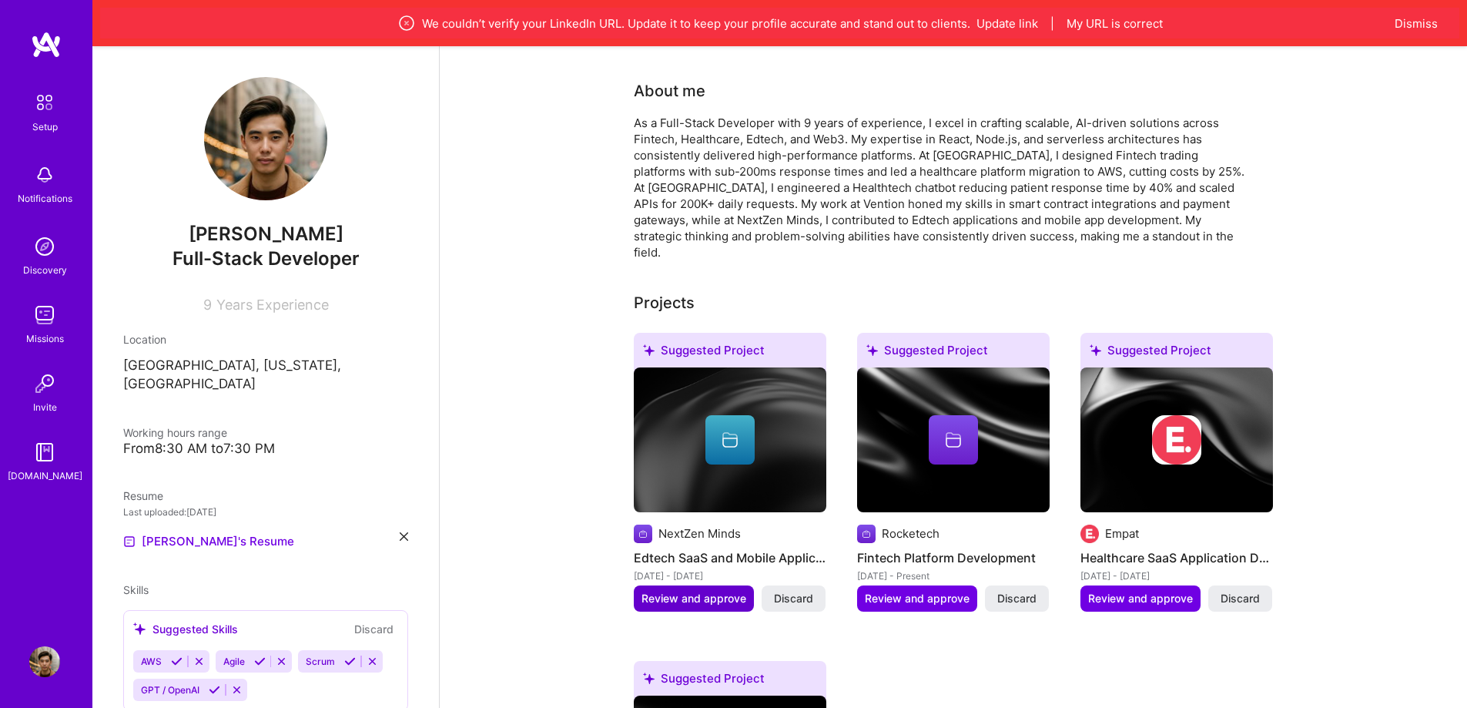
click at [666, 591] on span "Review and approve" at bounding box center [693, 598] width 105 height 15
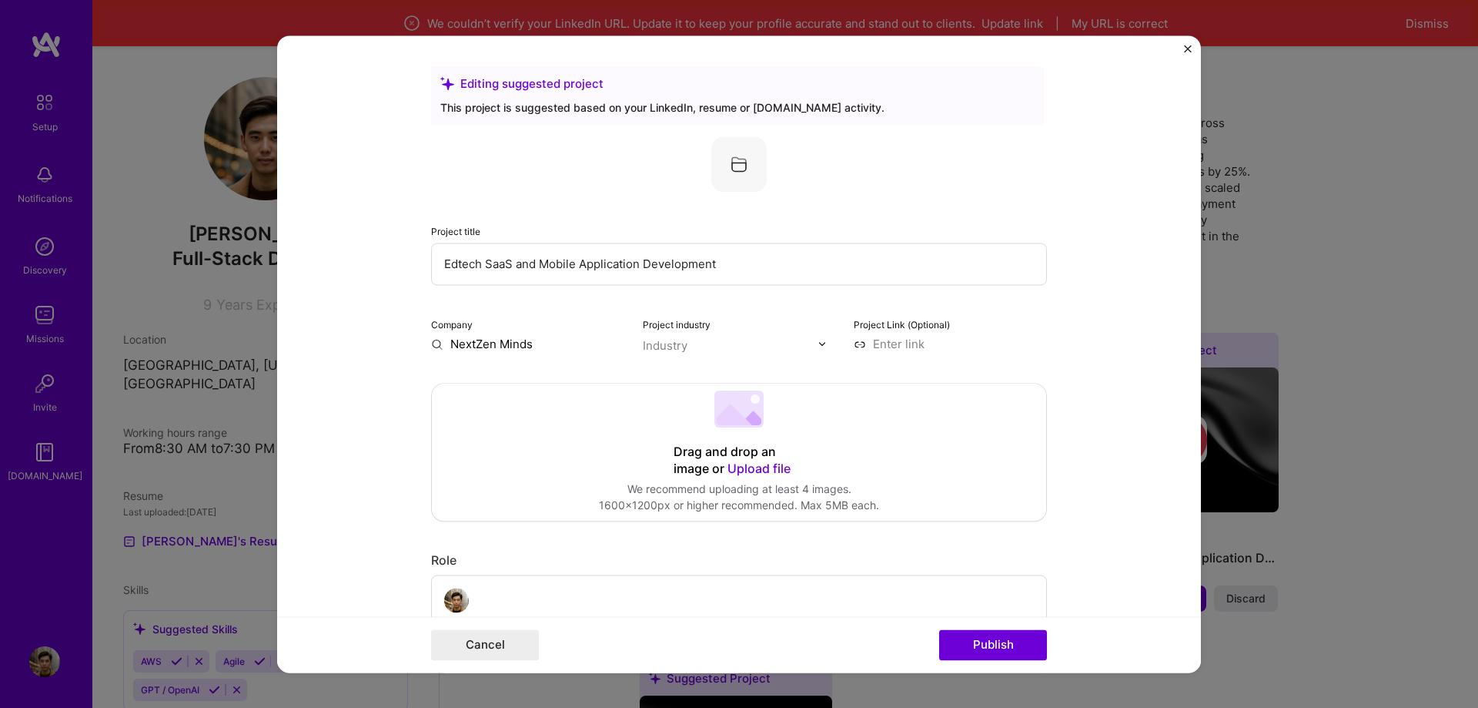
click at [748, 156] on img at bounding box center [739, 163] width 55 height 55
click at [740, 162] on img at bounding box center [739, 163] width 55 height 55
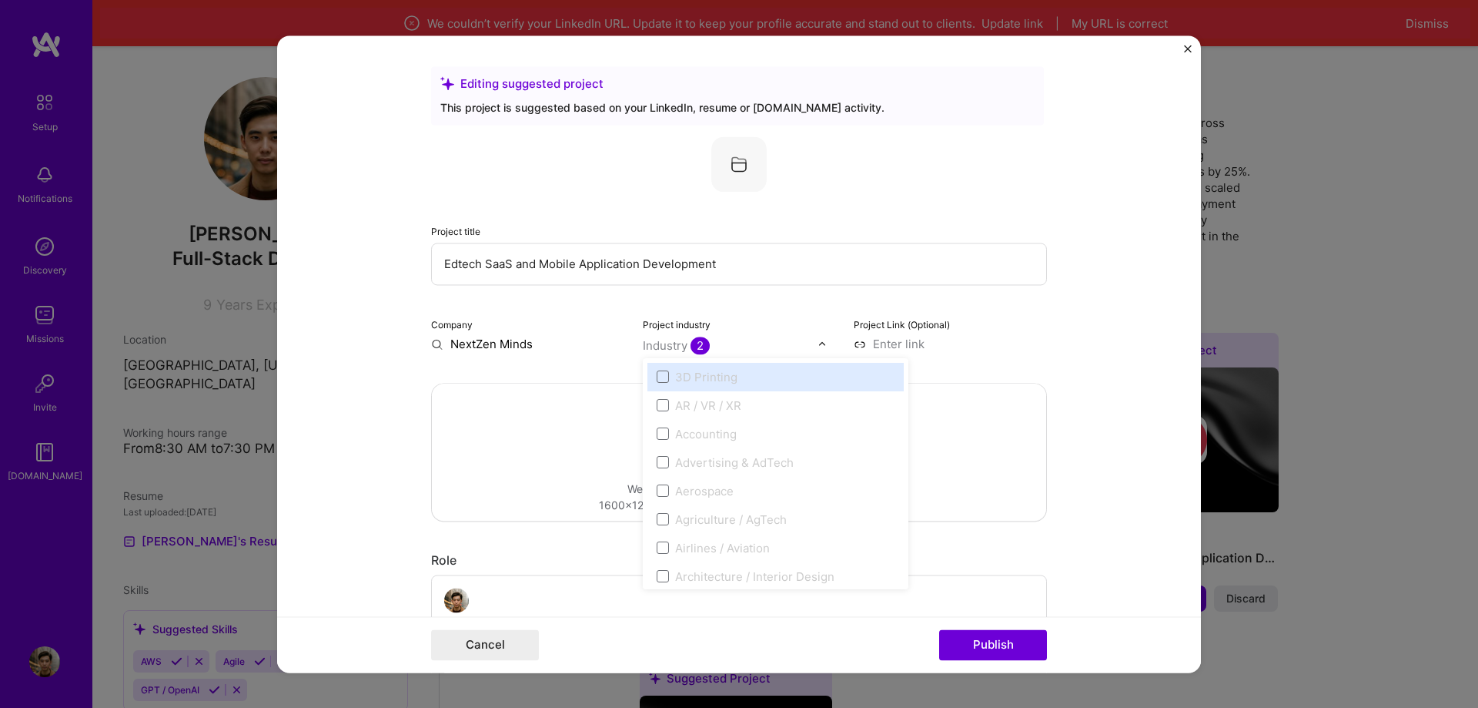
click at [648, 343] on div "Industry 2" at bounding box center [676, 345] width 67 height 16
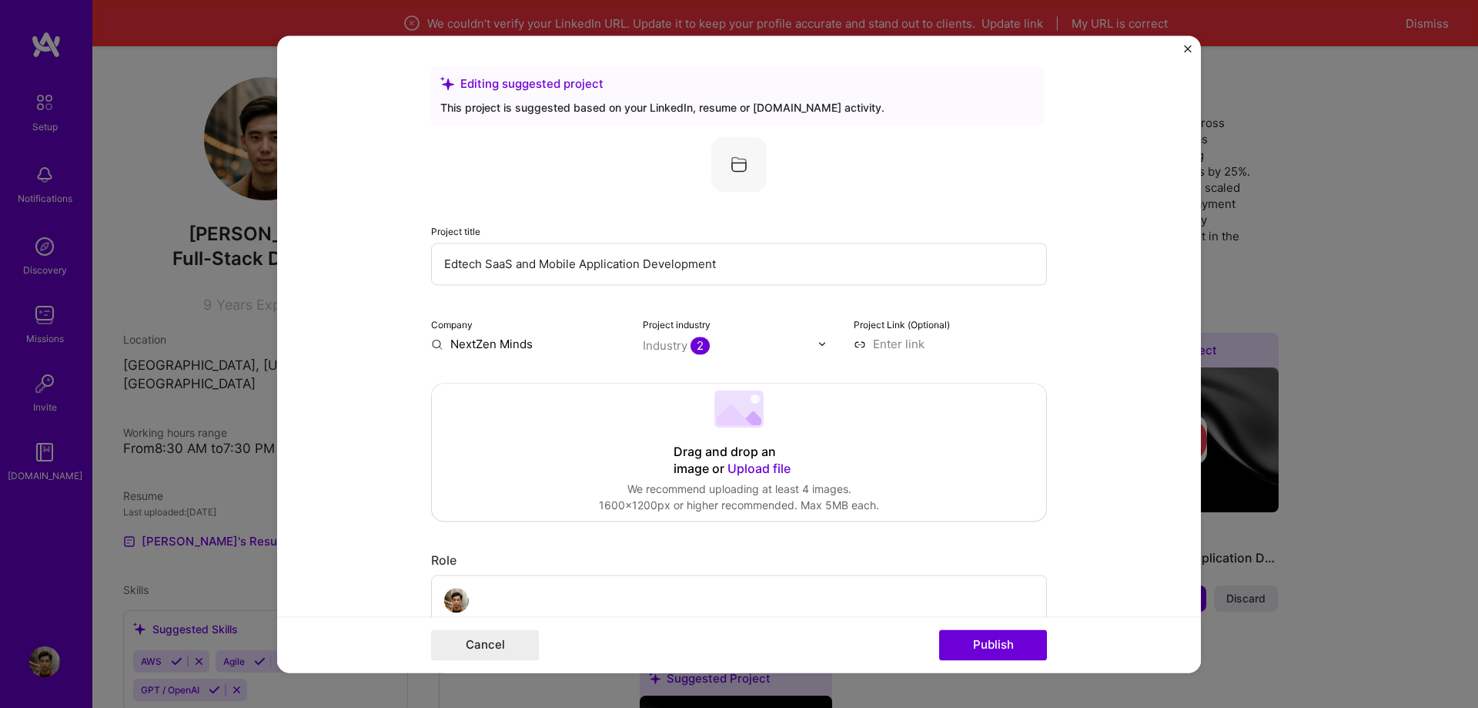
click at [1079, 347] on form "Editing suggested project This project is suggested based on your LinkedIn, res…" at bounding box center [739, 353] width 924 height 637
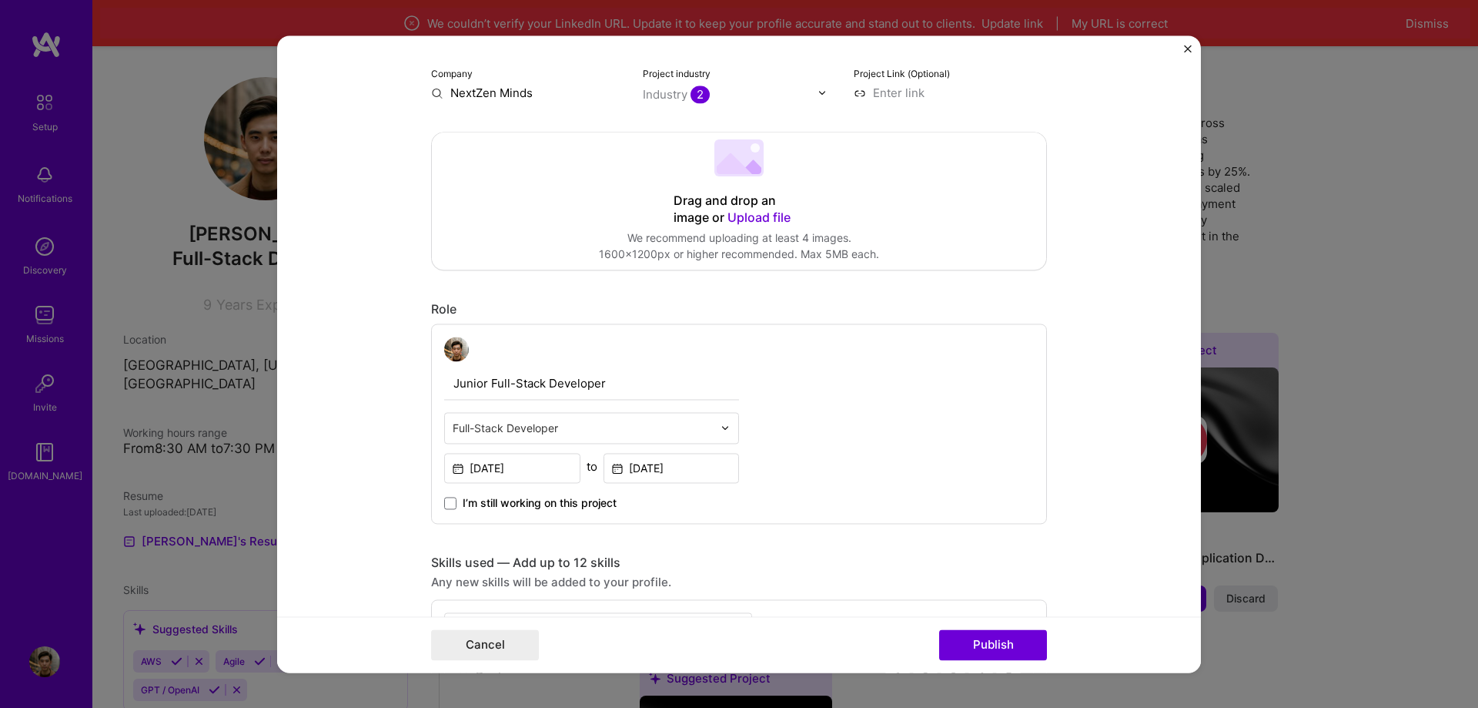
scroll to position [154, 0]
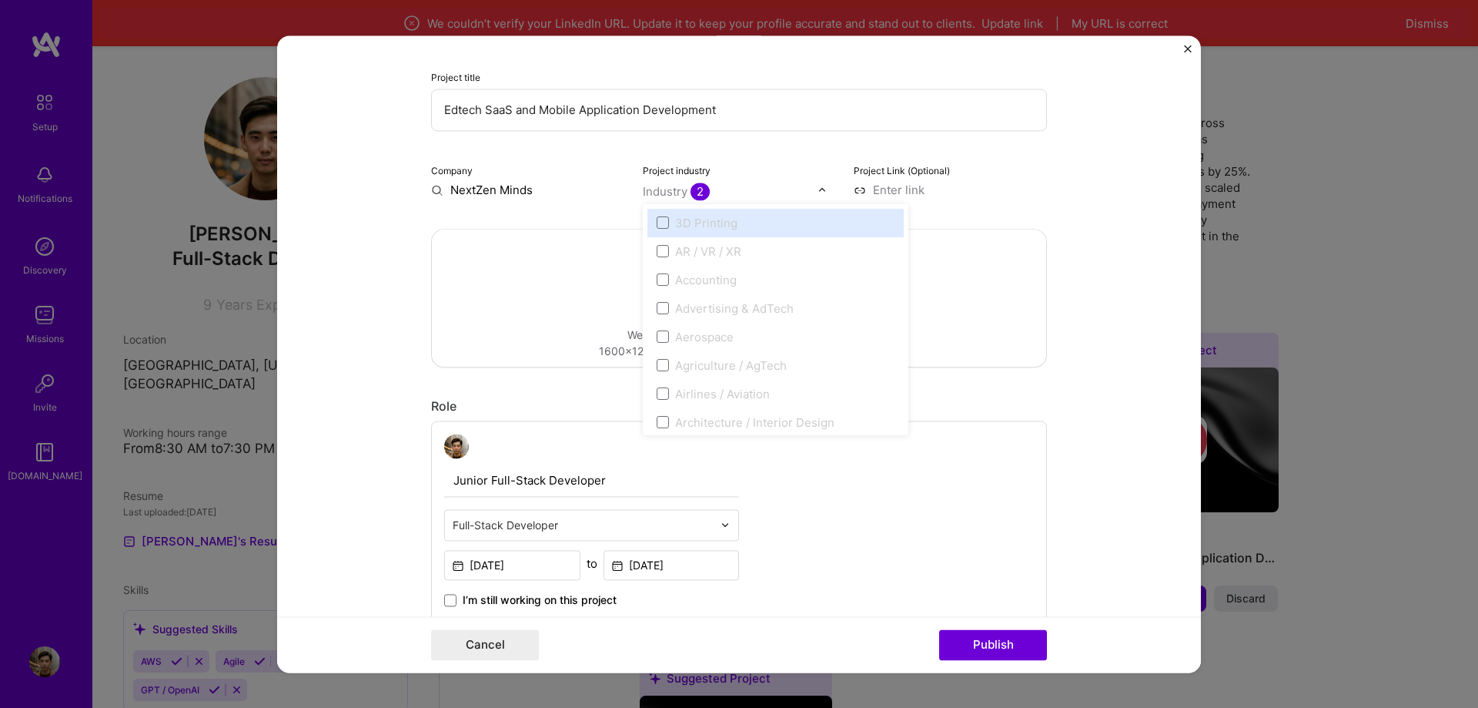
click at [670, 193] on div "Industry 2" at bounding box center [676, 191] width 67 height 16
click at [744, 182] on div at bounding box center [731, 191] width 176 height 19
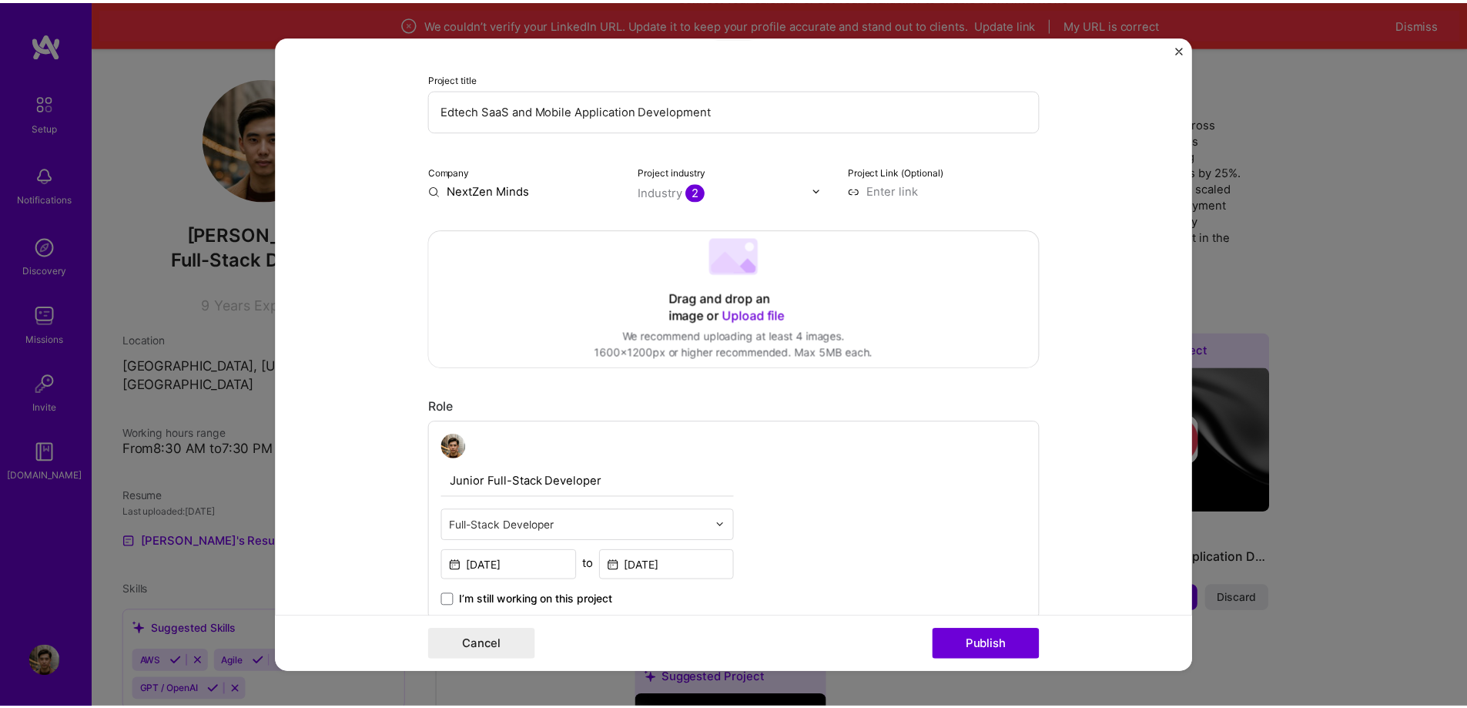
scroll to position [0, 0]
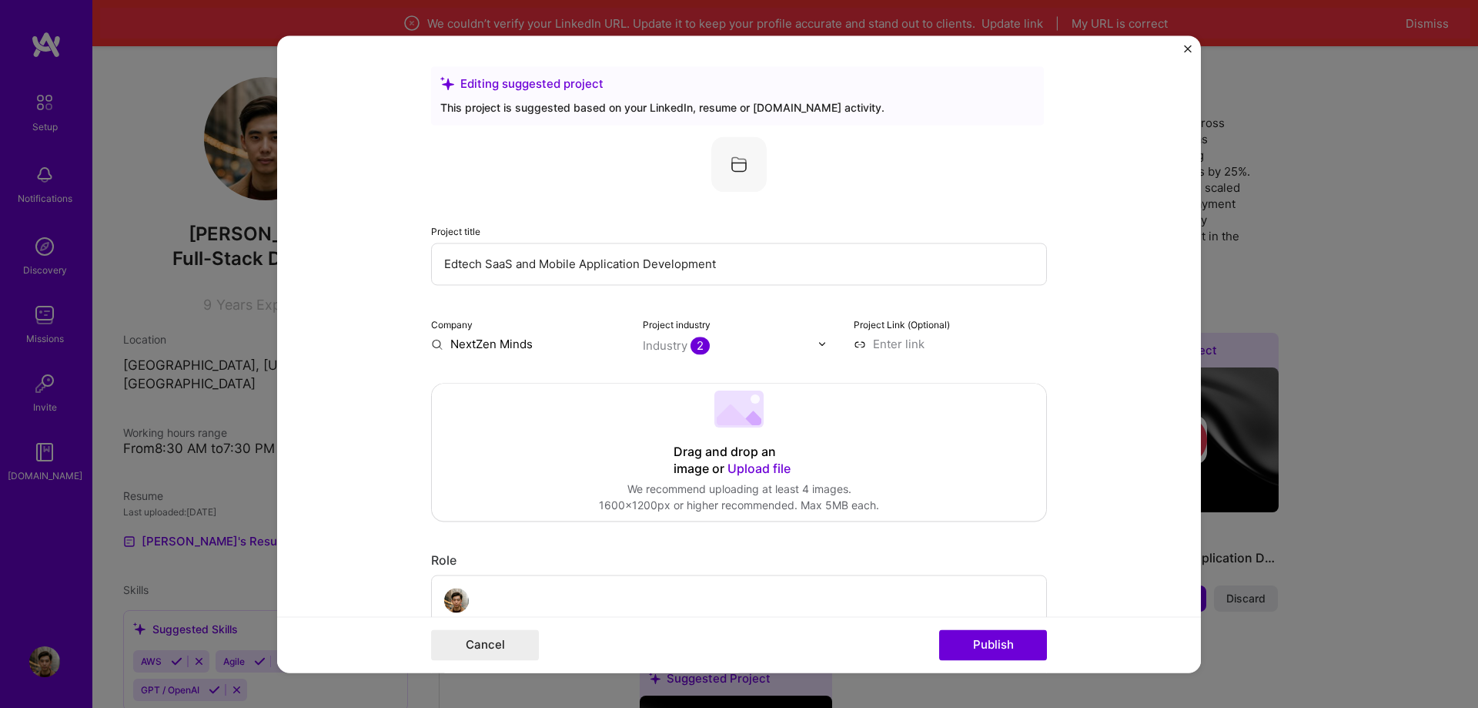
click at [1177, 45] on form "Editing suggested project This project is suggested based on your LinkedIn, res…" at bounding box center [739, 353] width 924 height 637
click at [1184, 52] on div "Editing suggested project This project is suggested based on your LinkedIn, res…" at bounding box center [739, 353] width 924 height 637
click at [493, 642] on button "Cancel" at bounding box center [485, 644] width 108 height 31
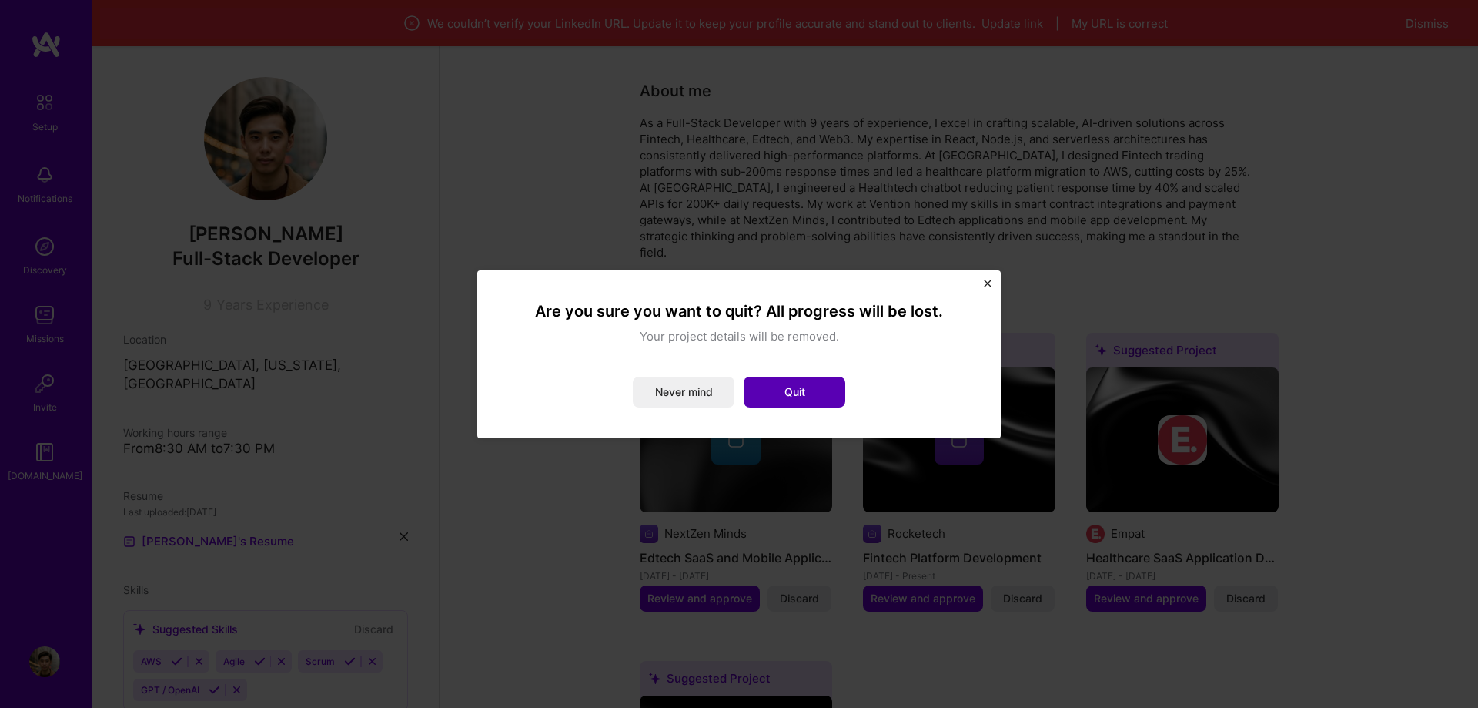
click at [829, 387] on button "Quit" at bounding box center [795, 392] width 102 height 31
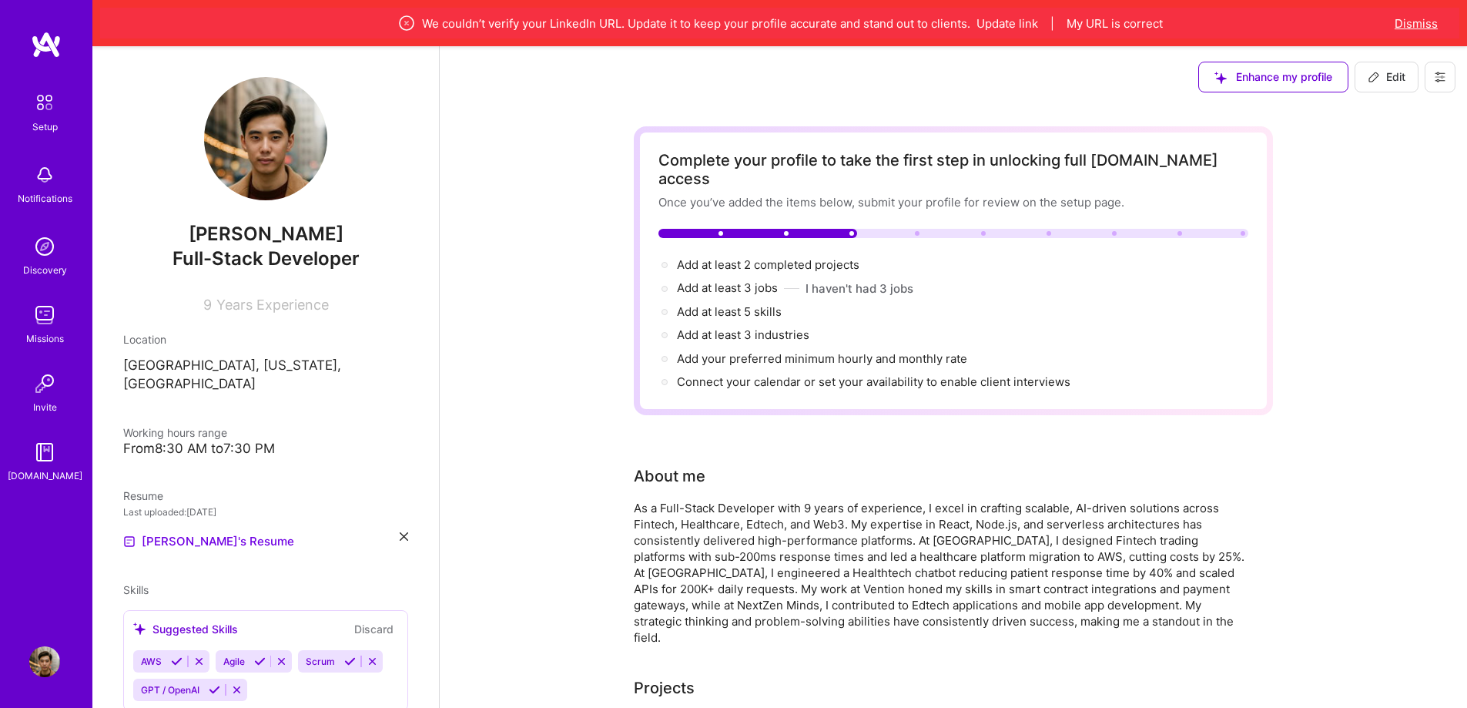
click at [1406, 26] on button "Dismiss" at bounding box center [1416, 23] width 43 height 16
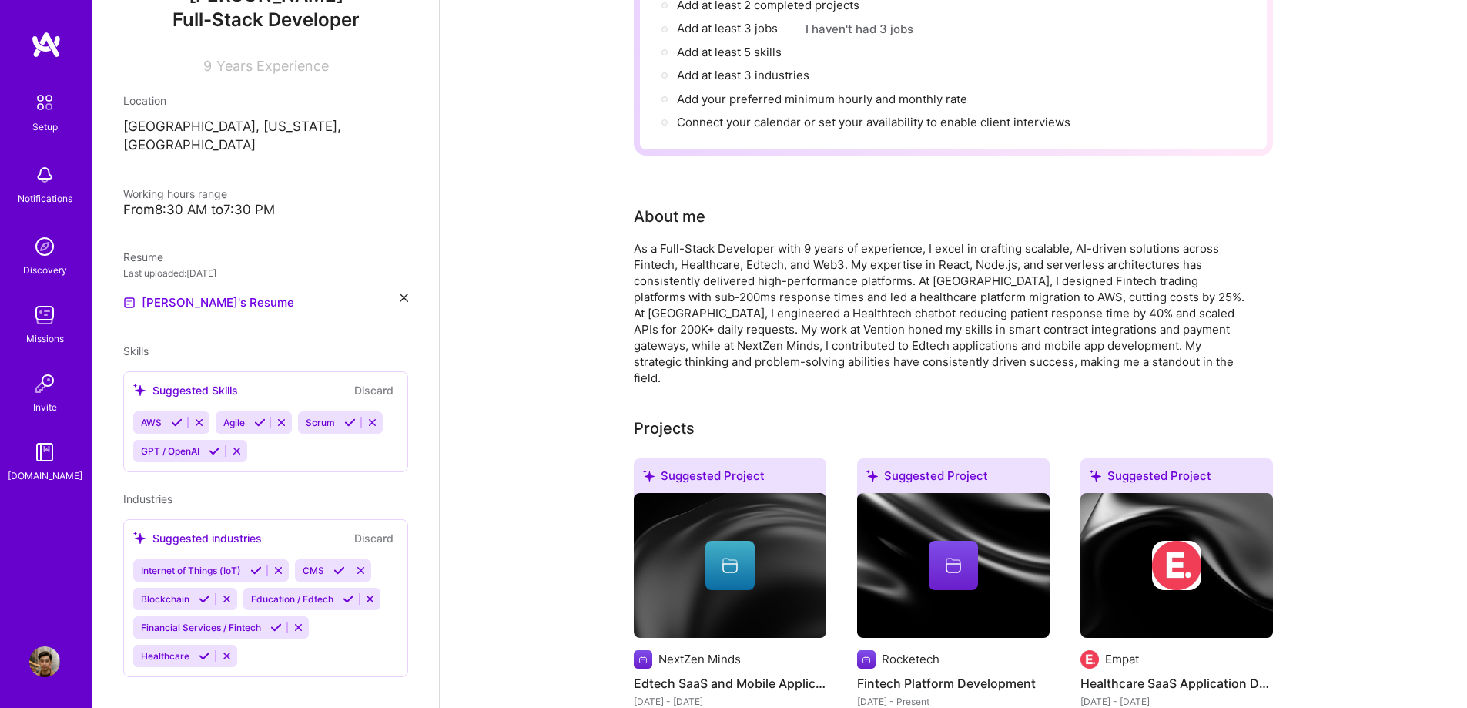
scroll to position [308, 0]
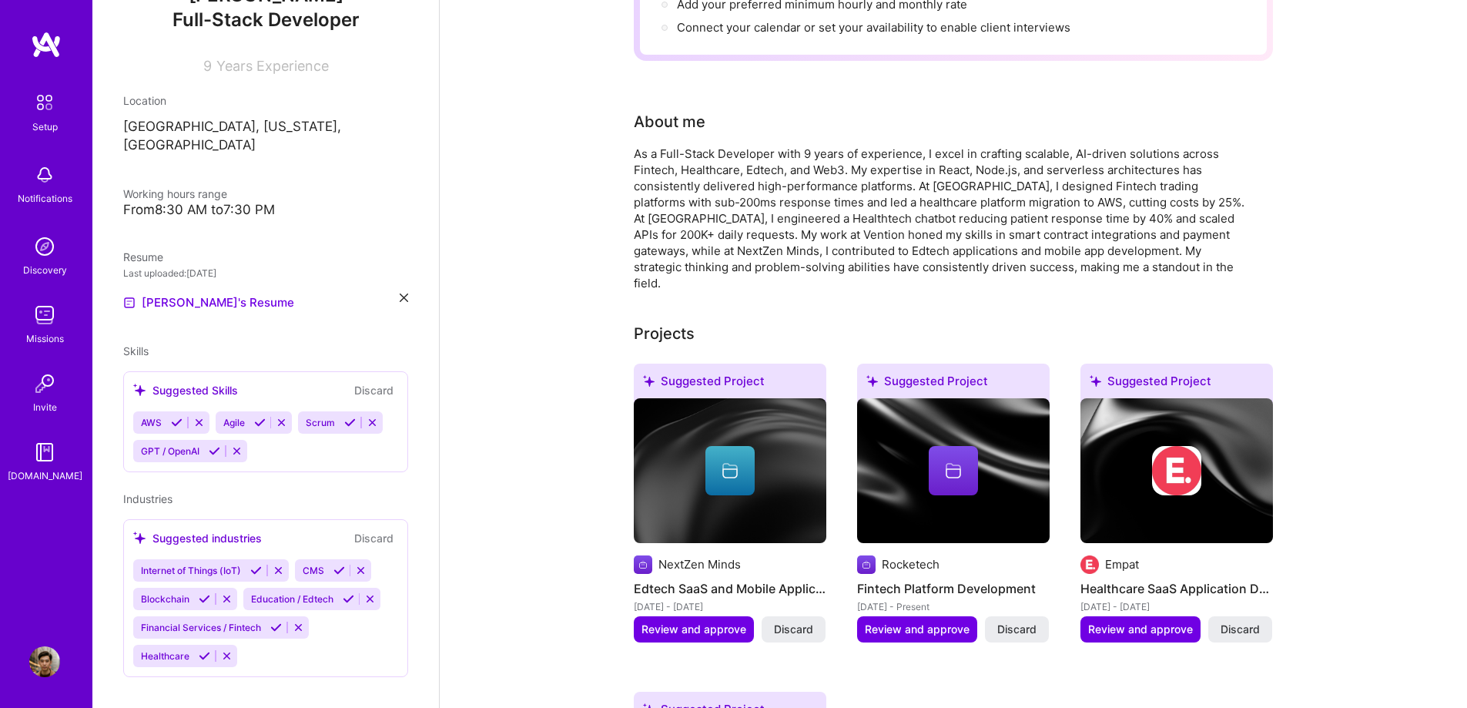
click at [43, 665] on img at bounding box center [44, 661] width 31 height 31
